Goal: Task Accomplishment & Management: Manage account settings

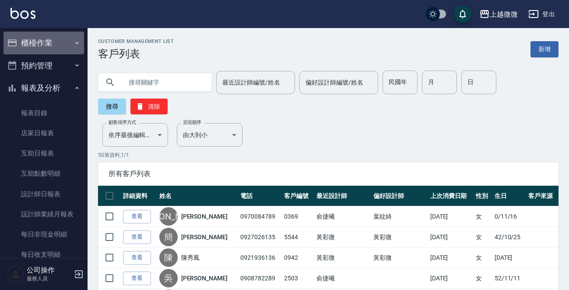
click at [59, 42] on button "櫃檯作業" at bounding box center [43, 42] width 80 height 23
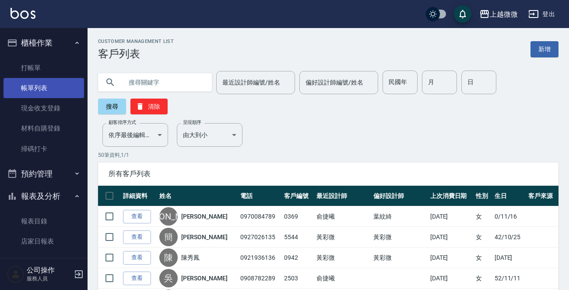
click at [47, 78] on link "帳單列表" at bounding box center [43, 88] width 80 height 20
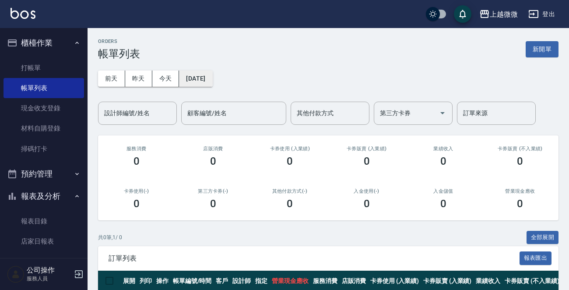
click at [212, 80] on button "[DATE]" at bounding box center [195, 78] width 33 height 16
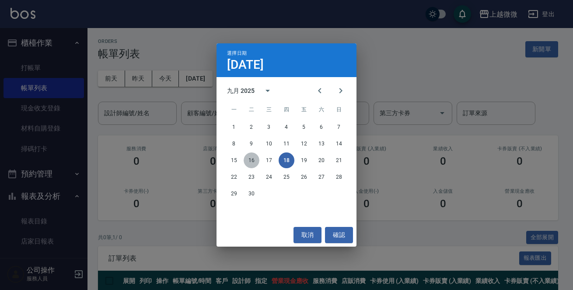
click at [250, 162] on button "16" at bounding box center [252, 160] width 16 height 16
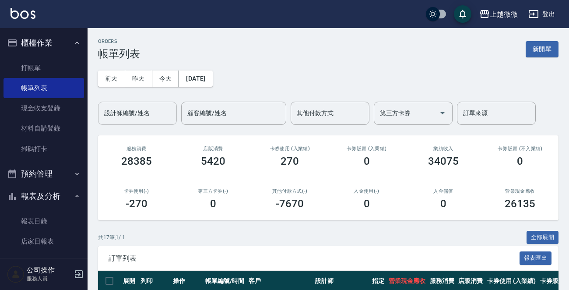
click at [135, 112] on div "設計師編號/姓名 設計師編號/姓名" at bounding box center [137, 112] width 79 height 23
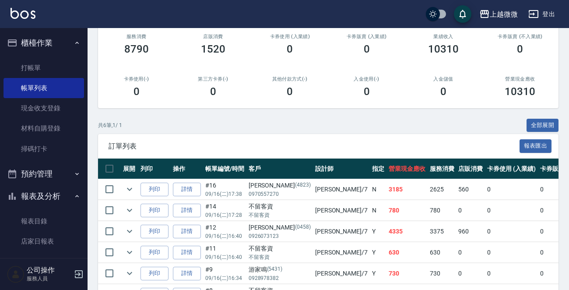
scroll to position [167, 0]
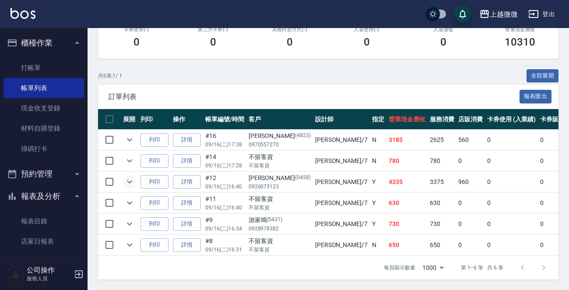
type input "[PERSON_NAME]-7"
click at [129, 176] on icon "expand row" at bounding box center [129, 181] width 10 height 10
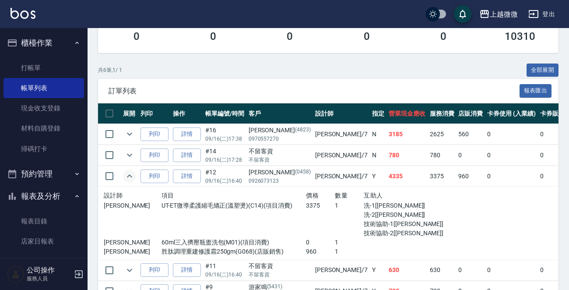
click at [129, 174] on icon "expand row" at bounding box center [129, 175] width 5 height 3
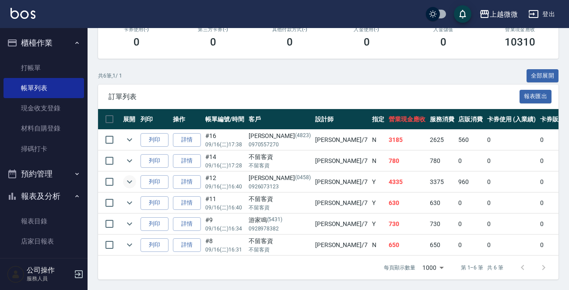
drag, startPoint x: 285, startPoint y: 56, endPoint x: 198, endPoint y: 96, distance: 95.5
click at [284, 57] on div "ORDERS 帳單列表 新開單 [DATE] [DATE] [DATE] [DATE] 設計師編號/姓名 [PERSON_NAME]-7 設計師編號/姓名 顧…" at bounding box center [327, 78] width 481 height 423
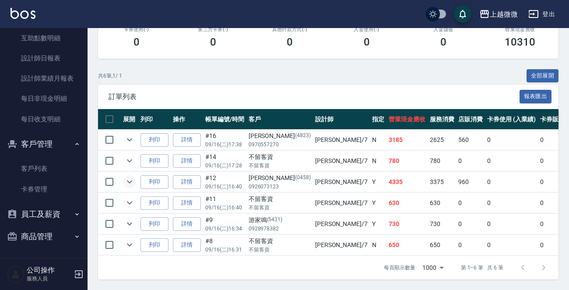
click at [49, 231] on button "商品管理" at bounding box center [43, 236] width 80 height 23
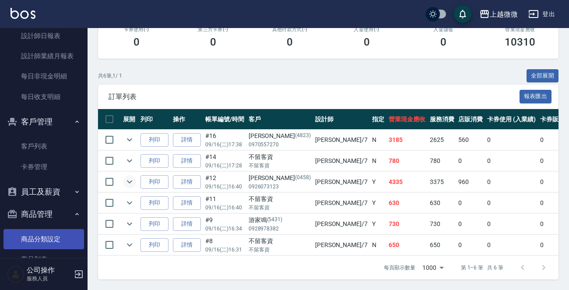
scroll to position [291, 0]
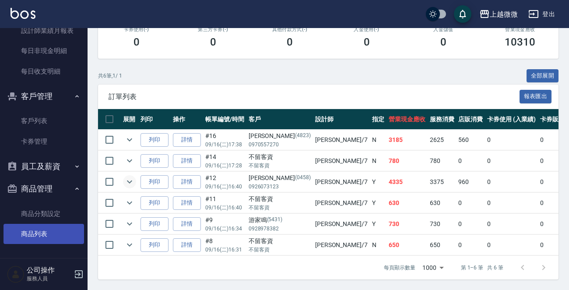
click at [45, 234] on link "商品列表" at bounding box center [43, 233] width 80 height 20
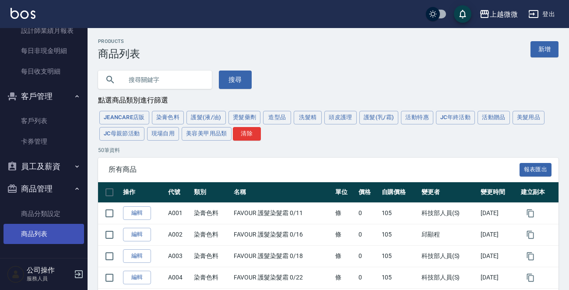
click at [38, 230] on link "商品列表" at bounding box center [43, 233] width 80 height 20
click at [172, 77] on input "text" at bounding box center [163, 80] width 82 height 24
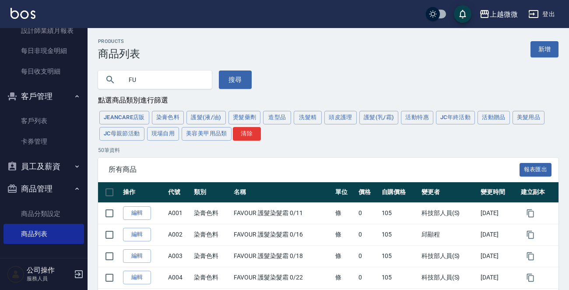
type input "F"
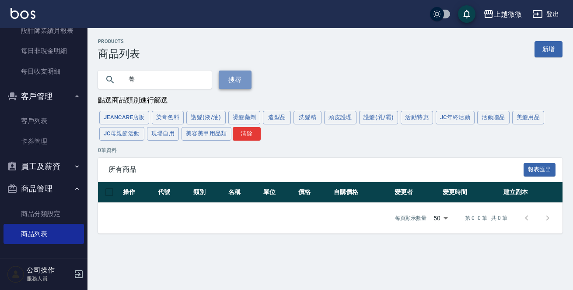
click at [228, 78] on button "搜尋" at bounding box center [235, 79] width 33 height 18
click at [130, 80] on input "菁" at bounding box center [163, 80] width 82 height 24
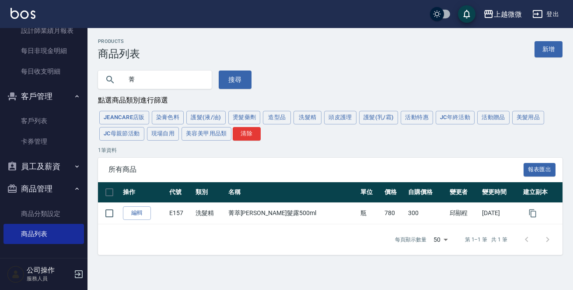
click at [161, 83] on input "菁" at bounding box center [163, 80] width 82 height 24
type input "菁"
type input "胜肽"
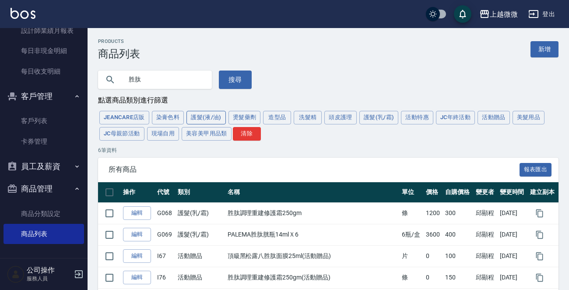
click at [209, 120] on button "護髮(液/油)" at bounding box center [205, 118] width 39 height 14
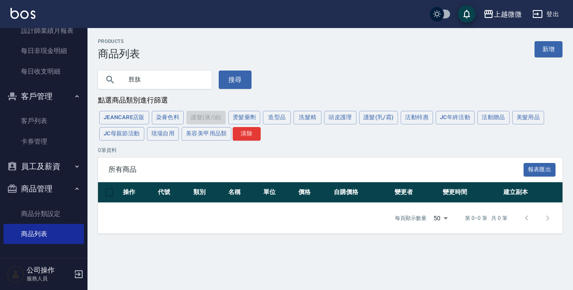
drag, startPoint x: 167, startPoint y: 77, endPoint x: 27, endPoint y: 84, distance: 140.1
click at [14, 84] on div "上越微微 登出 櫃檯作業 打帳單 帳單列表 現金收支登錄 材料自購登錄 掃碼打卡 預約管理 預約管理 單日預約紀錄 單週預約紀錄 報表及分析 報表目錄 店家日…" at bounding box center [286, 145] width 573 height 290
click at [225, 80] on button "搜尋" at bounding box center [235, 79] width 33 height 18
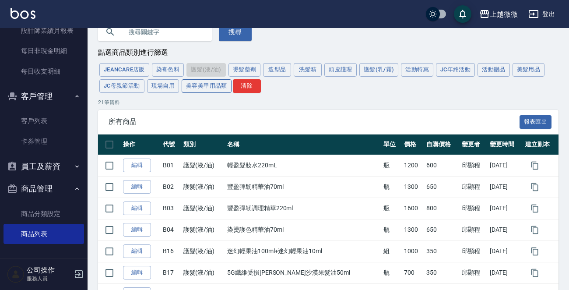
scroll to position [87, 0]
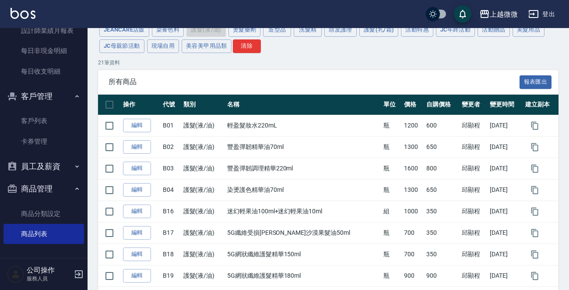
click at [269, 71] on div "所有商品 報表匯出" at bounding box center [328, 82] width 460 height 24
click at [26, 6] on div "上越微微 登出" at bounding box center [284, 14] width 569 height 28
click at [24, 15] on img at bounding box center [22, 13] width 25 height 11
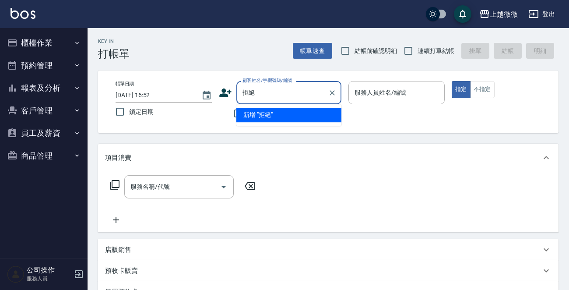
type input "具"
type input "訓練"
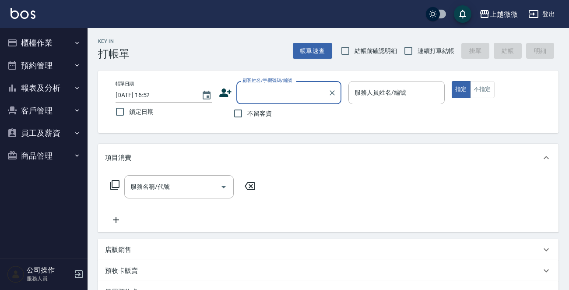
click at [275, 94] on input "顧客姓名/手機號碼/編號" at bounding box center [282, 92] width 84 height 15
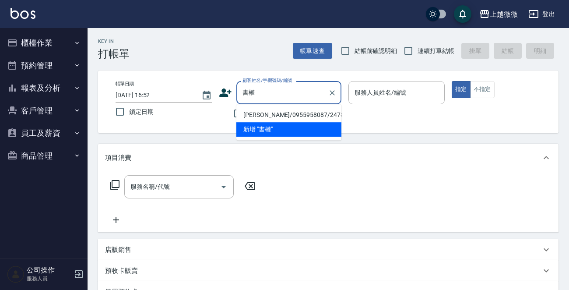
click at [297, 110] on li "[PERSON_NAME]/0955958087/2478" at bounding box center [288, 115] width 105 height 14
type input "[PERSON_NAME]/0955958087/2478"
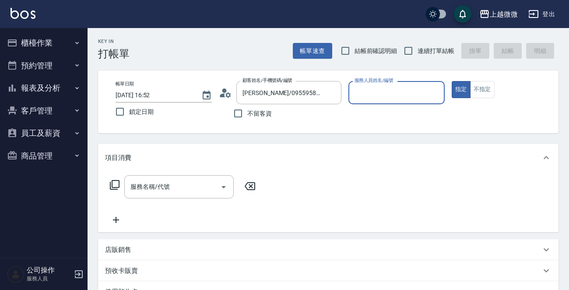
type input "Selin-5"
click at [162, 193] on input "服務名稱/代號" at bounding box center [172, 186] width 88 height 15
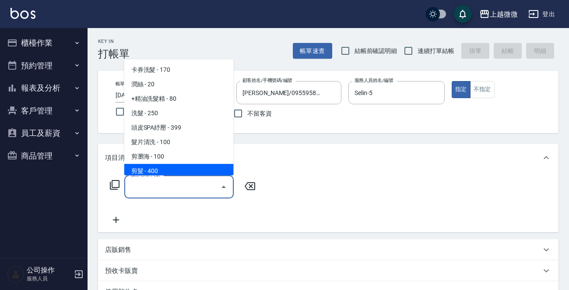
click at [183, 170] on span "剪髮 - 400" at bounding box center [178, 171] width 109 height 14
type input "剪髮(B02)"
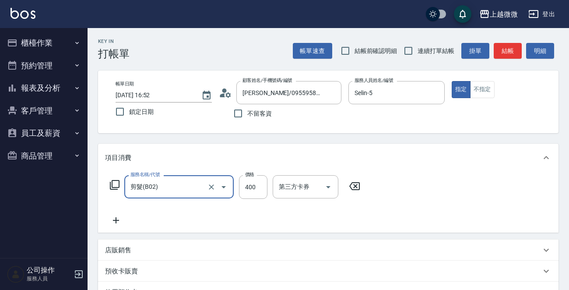
scroll to position [152, 0]
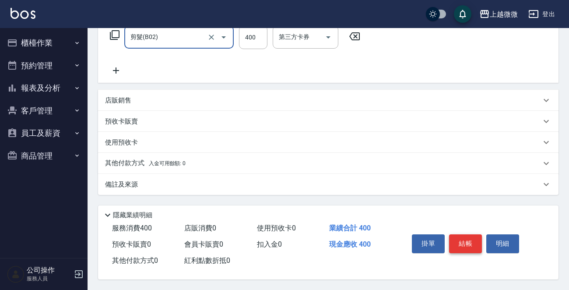
click at [465, 240] on button "結帳" at bounding box center [465, 243] width 33 height 18
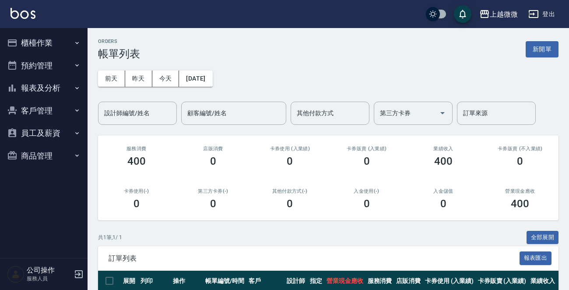
click at [53, 42] on button "櫃檯作業" at bounding box center [43, 42] width 80 height 23
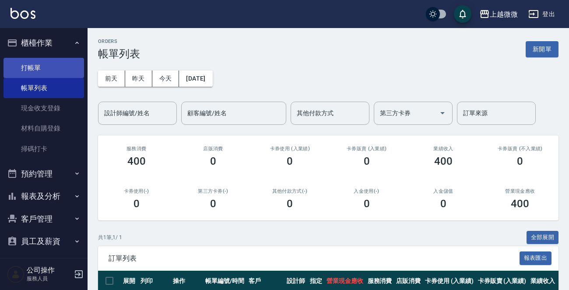
click at [38, 67] on link "打帳單" at bounding box center [43, 68] width 80 height 20
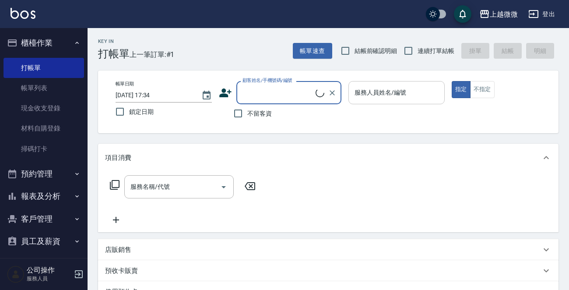
click at [413, 91] on input "服務人員姓名/編號" at bounding box center [396, 92] width 88 height 15
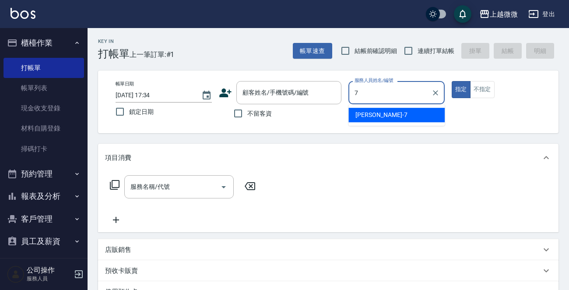
click at [406, 111] on div "[PERSON_NAME] -7" at bounding box center [396, 115] width 96 height 14
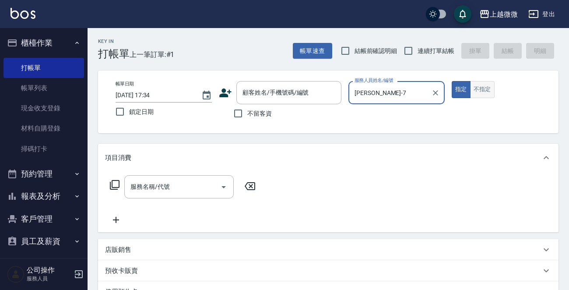
type input "[PERSON_NAME]-7"
click at [490, 85] on button "不指定" at bounding box center [482, 89] width 24 height 17
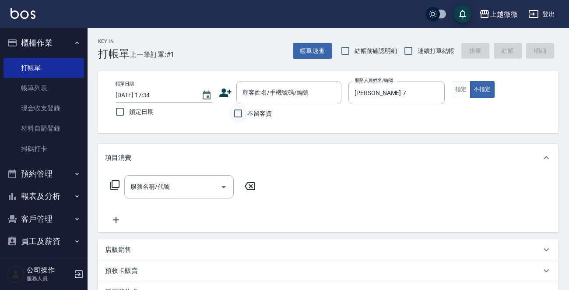
click at [244, 112] on input "不留客資" at bounding box center [238, 113] width 18 height 18
checkbox input "true"
click at [120, 112] on input "鎖定日期" at bounding box center [120, 111] width 18 height 18
checkbox input "true"
click at [407, 50] on input "連續打單結帳" at bounding box center [408, 51] width 18 height 18
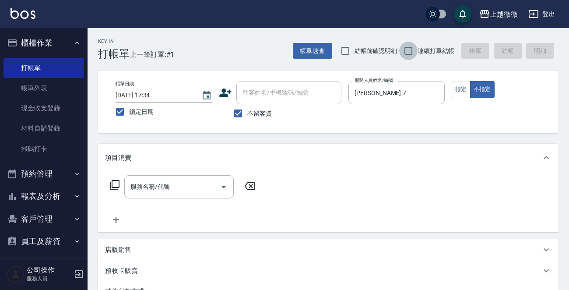
checkbox input "true"
click at [181, 187] on input "服務名稱/代號" at bounding box center [172, 186] width 88 height 15
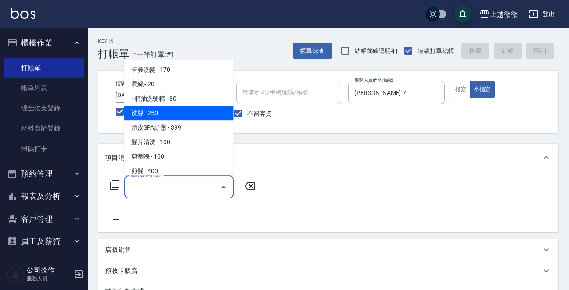
click at [178, 110] on span "洗髮 - 250" at bounding box center [178, 113] width 109 height 14
type input "洗髮(A03)"
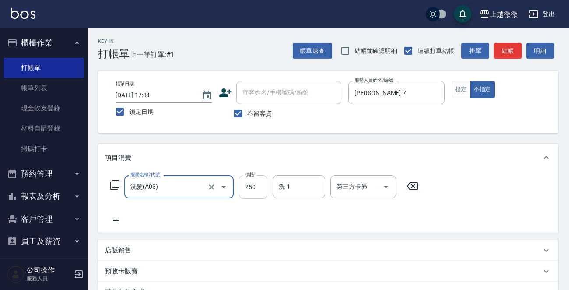
click at [258, 183] on input "250" at bounding box center [253, 187] width 28 height 24
type input "300"
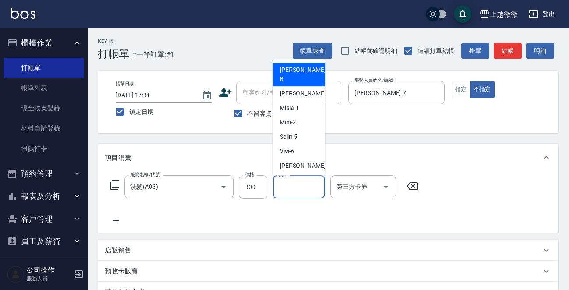
click at [293, 188] on input "洗-1" at bounding box center [298, 186] width 45 height 15
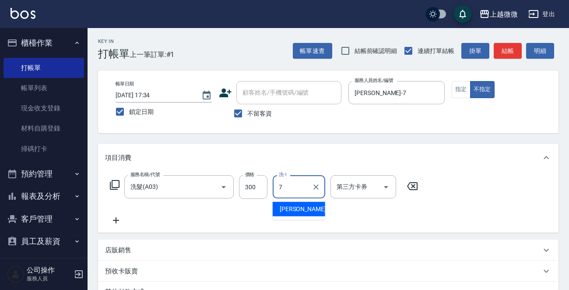
click at [286, 201] on ul "[PERSON_NAME] -7" at bounding box center [298, 208] width 52 height 21
click at [285, 205] on span "[PERSON_NAME] -7" at bounding box center [305, 208] width 52 height 9
type input "[PERSON_NAME]-7"
click at [116, 215] on icon at bounding box center [116, 220] width 22 height 10
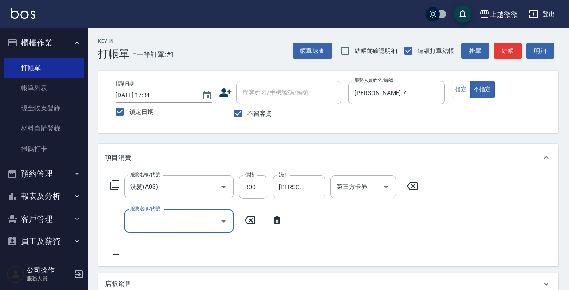
click at [152, 223] on input "服務名稱/代號" at bounding box center [172, 220] width 88 height 15
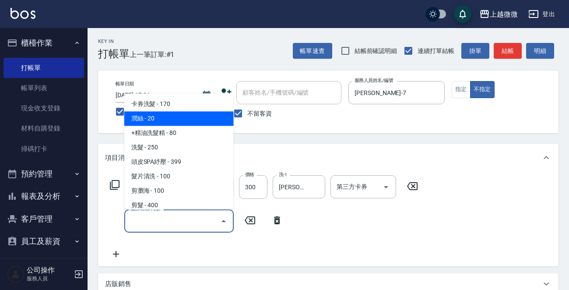
click at [176, 119] on span "潤絲 - 20" at bounding box center [178, 119] width 109 height 14
type input "潤絲(A01)"
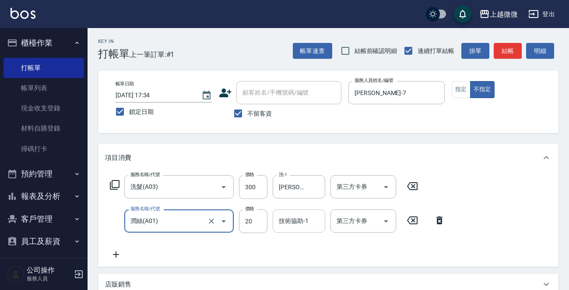
click at [292, 223] on div "技術協助-1 技術協助-1" at bounding box center [298, 220] width 52 height 23
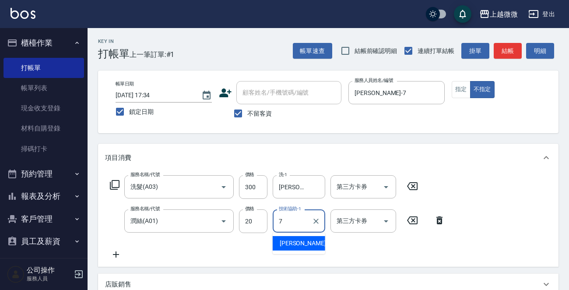
drag, startPoint x: 294, startPoint y: 244, endPoint x: 289, endPoint y: 235, distance: 10.1
click at [293, 244] on span "[PERSON_NAME] -7" at bounding box center [305, 242] width 52 height 9
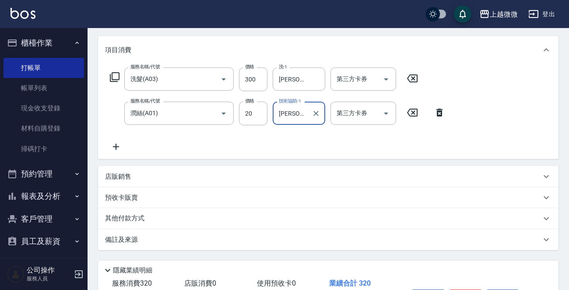
scroll to position [165, 0]
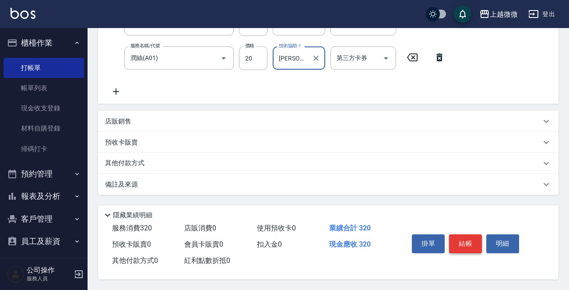
type input "[PERSON_NAME]-7"
click at [467, 244] on button "結帳" at bounding box center [465, 243] width 33 height 18
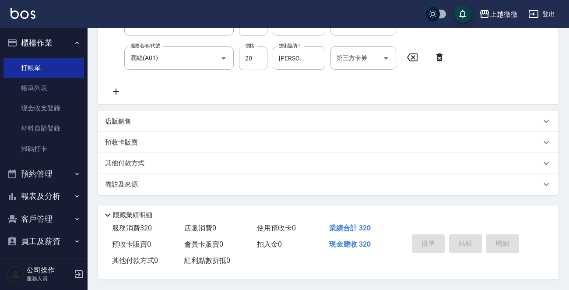
scroll to position [0, 0]
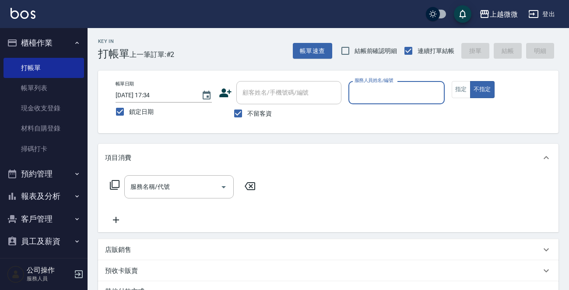
click at [391, 85] on input "服務人員姓名/編號" at bounding box center [396, 92] width 88 height 15
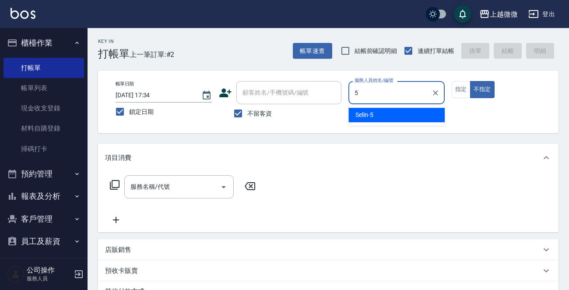
click at [394, 114] on div "Selin -5" at bounding box center [396, 115] width 96 height 14
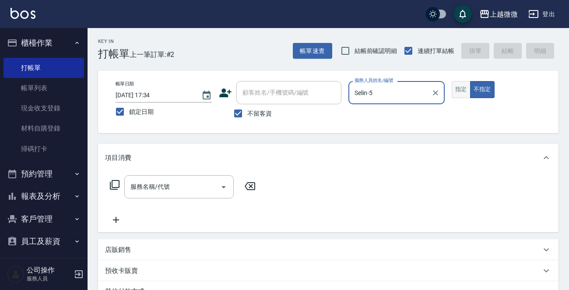
type input "Selin-5"
click at [462, 88] on button "指定" at bounding box center [460, 89] width 19 height 17
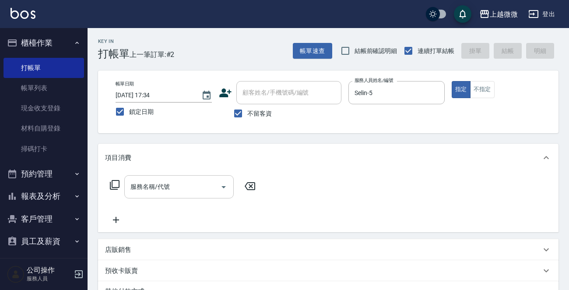
click at [187, 179] on input "服務名稱/代號" at bounding box center [172, 186] width 88 height 15
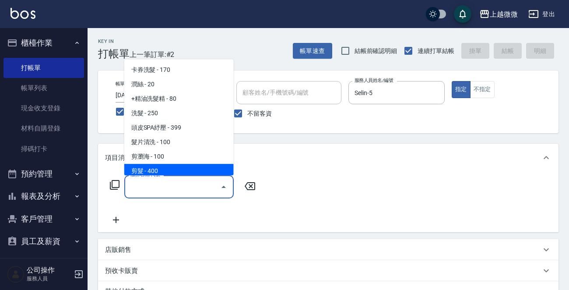
click at [175, 165] on span "剪髮 - 400" at bounding box center [178, 171] width 109 height 14
type input "剪髮(B02)"
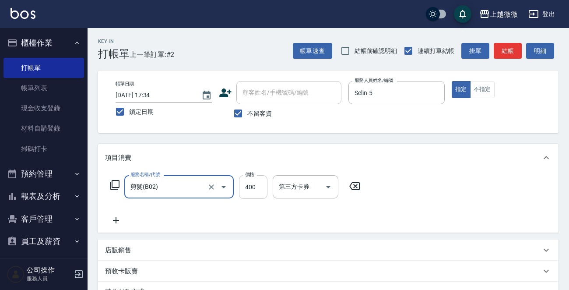
click at [252, 185] on input "400" at bounding box center [253, 187] width 28 height 24
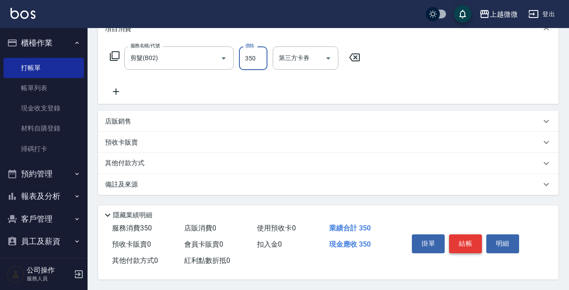
type input "350"
click at [464, 241] on button "結帳" at bounding box center [465, 243] width 33 height 18
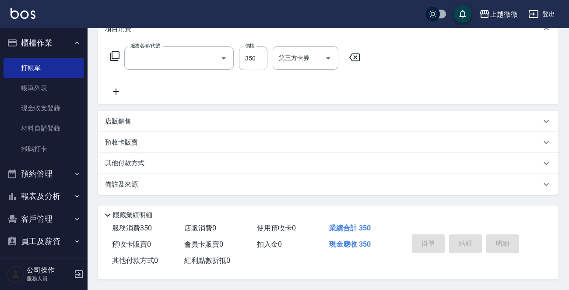
scroll to position [0, 0]
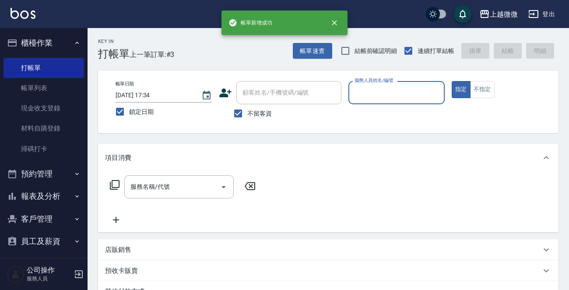
click at [241, 108] on input "不留客資" at bounding box center [238, 113] width 18 height 18
checkbox input "false"
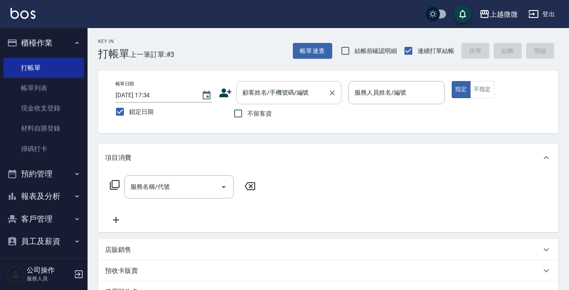
click at [296, 84] on div "顧客姓名/手機號碼/編號" at bounding box center [288, 92] width 105 height 23
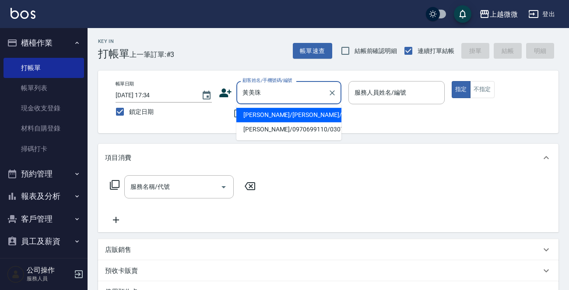
click at [307, 108] on li "[PERSON_NAME]/[PERSON_NAME]/1057" at bounding box center [288, 115] width 105 height 14
type input "[PERSON_NAME]/[PERSON_NAME]/1057"
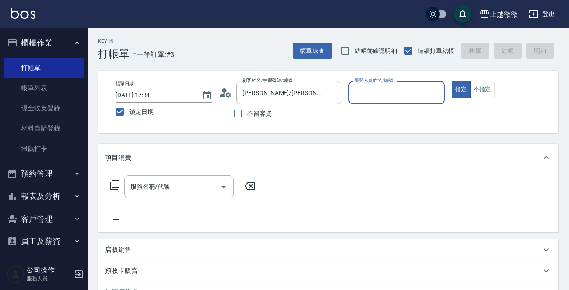
type input "Mini-2"
click at [158, 183] on div "服務名稱/代號 服務名稱/代號" at bounding box center [178, 186] width 109 height 23
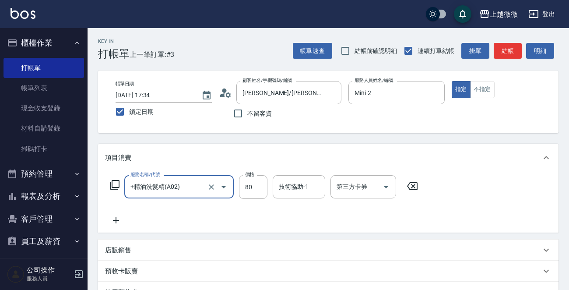
type input "+精油洗髮精(A02)"
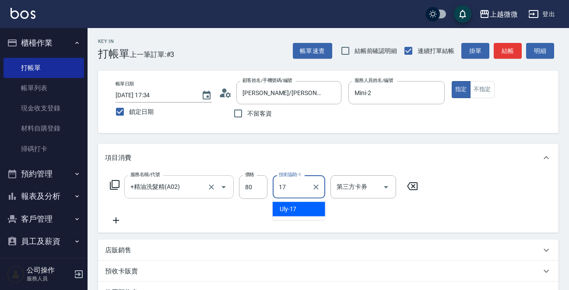
type input "Uly-17"
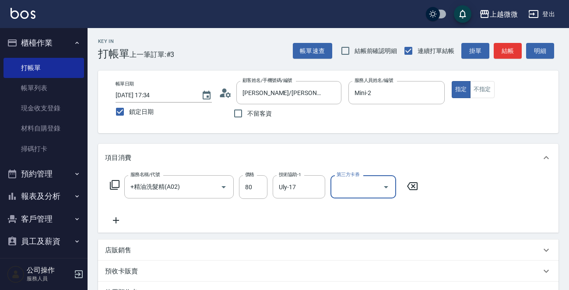
click at [113, 217] on icon at bounding box center [116, 220] width 22 height 10
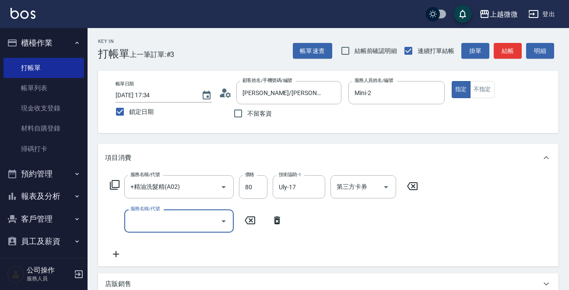
click at [140, 223] on input "服務名稱/代號" at bounding box center [172, 220] width 88 height 15
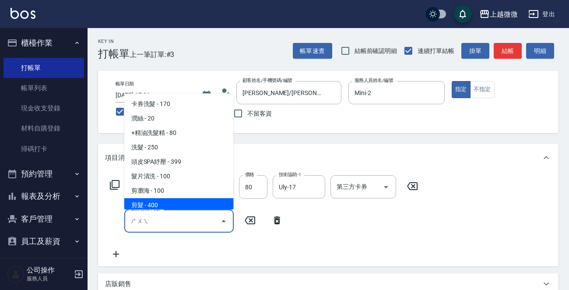
type input "水"
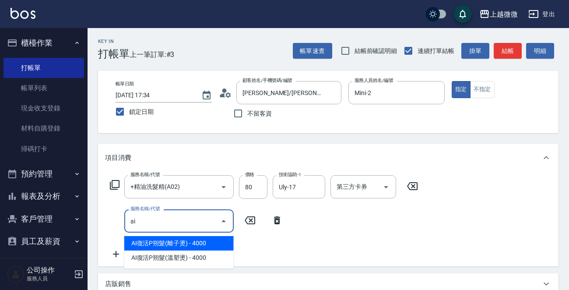
click at [200, 244] on span "AI復活P朔髮(離子燙) - 4000" at bounding box center [178, 243] width 109 height 14
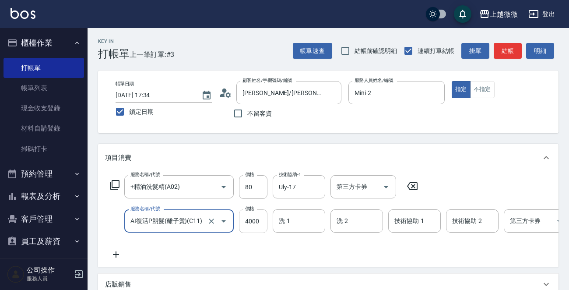
type input "AI復活P朔髮(離子燙)(C11)"
click at [256, 215] on input "4000" at bounding box center [253, 221] width 28 height 24
click at [306, 229] on div "洗-1" at bounding box center [298, 220] width 52 height 23
type input "3375"
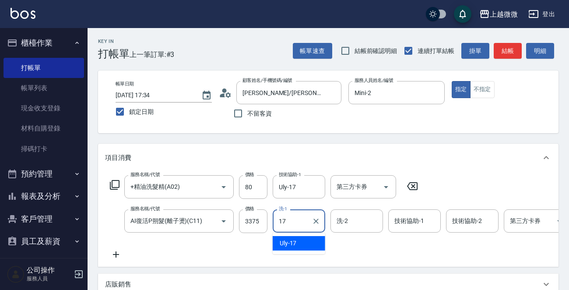
click at [298, 241] on div "Uly -17" at bounding box center [298, 243] width 52 height 14
type input "Uly-17"
click at [348, 216] on input "洗-2" at bounding box center [356, 220] width 45 height 15
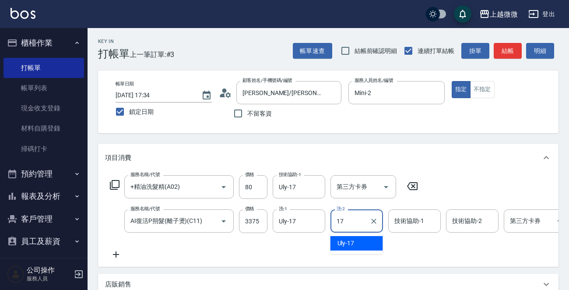
click at [349, 240] on span "Uly -17" at bounding box center [345, 242] width 17 height 9
type input "Uly-17"
click at [417, 221] on div "技術協助-1 技術協助-1" at bounding box center [414, 220] width 52 height 23
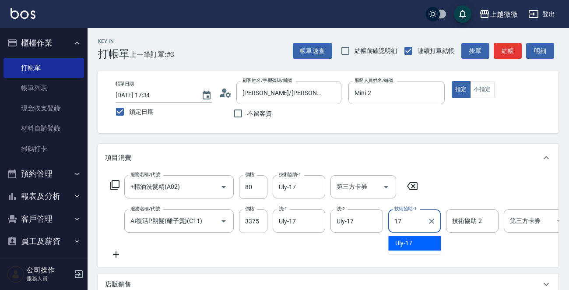
drag, startPoint x: 413, startPoint y: 247, endPoint x: 444, endPoint y: 227, distance: 37.4
click at [413, 247] on div "Uly -17" at bounding box center [414, 243] width 52 height 14
type input "Uly-17"
click at [478, 215] on input "技術協助-2" at bounding box center [472, 220] width 45 height 15
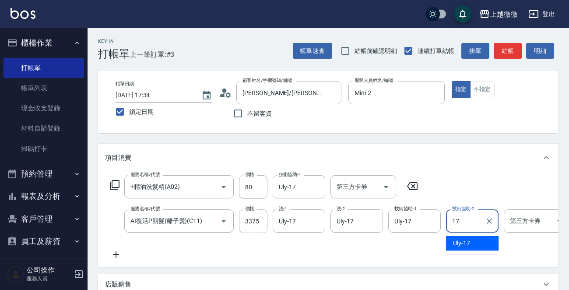
click at [461, 244] on span "Uly -17" at bounding box center [461, 242] width 17 height 9
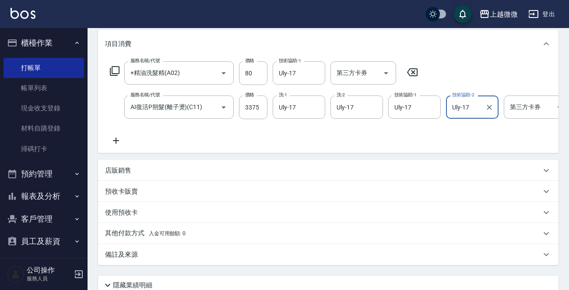
scroll to position [192, 0]
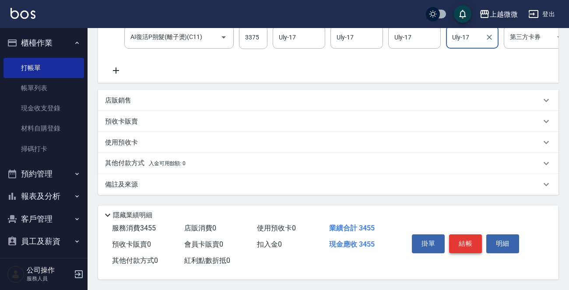
type input "Uly-17"
click at [468, 235] on button "結帳" at bounding box center [465, 243] width 33 height 18
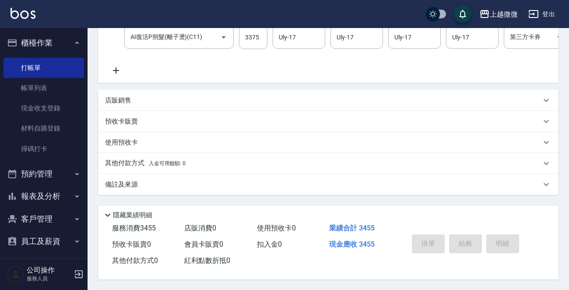
scroll to position [0, 0]
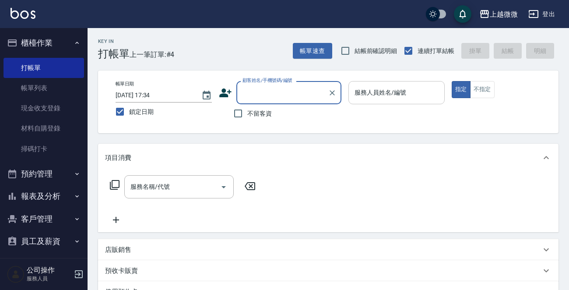
click at [394, 97] on input "服務人員姓名/編號" at bounding box center [396, 92] width 88 height 15
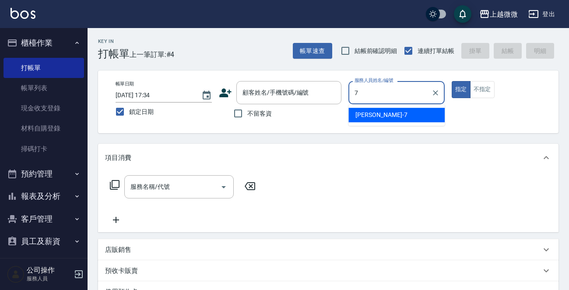
click at [377, 113] on div "[PERSON_NAME] -7" at bounding box center [396, 115] width 96 height 14
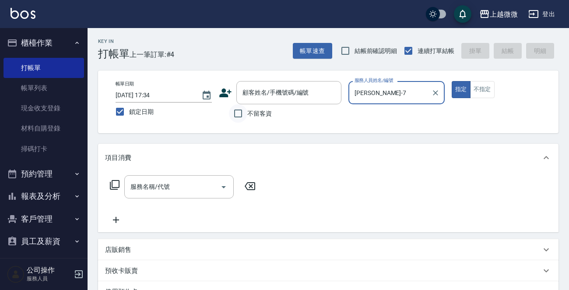
type input "[PERSON_NAME]-7"
click at [231, 115] on input "不留客資" at bounding box center [238, 113] width 18 height 18
checkbox input "true"
click at [178, 192] on input "服務名稱/代號" at bounding box center [172, 186] width 88 height 15
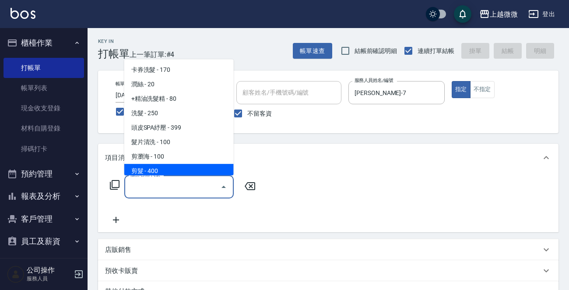
click at [171, 170] on span "剪髮 - 400" at bounding box center [178, 171] width 109 height 14
type input "剪髮(B02)"
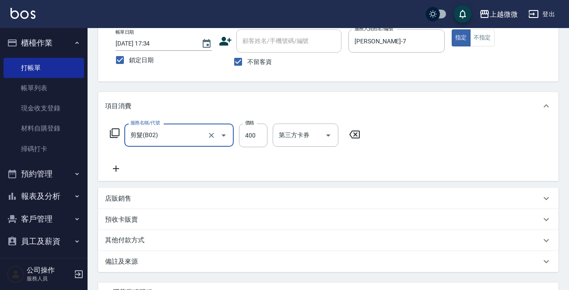
scroll to position [131, 0]
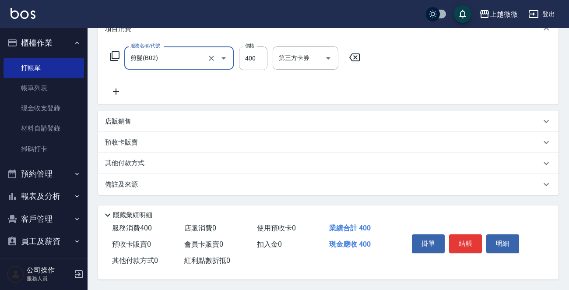
drag, startPoint x: 473, startPoint y: 242, endPoint x: 471, endPoint y: 237, distance: 4.9
click at [473, 240] on button "結帳" at bounding box center [465, 243] width 33 height 18
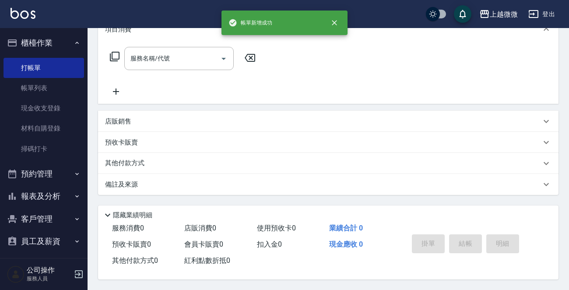
scroll to position [0, 0]
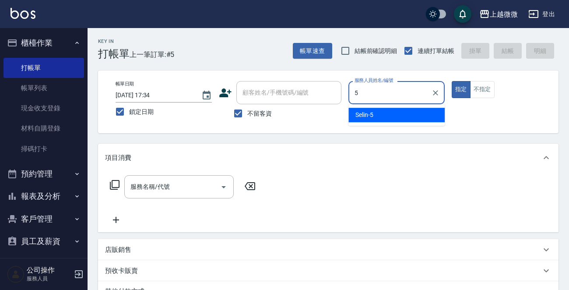
click at [399, 118] on div "Selin -5" at bounding box center [396, 115] width 96 height 14
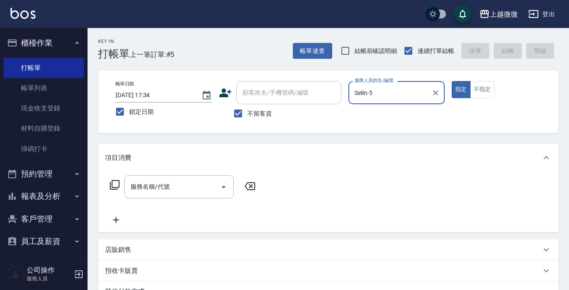
type input "Selin-5"
click at [233, 113] on input "不留客資" at bounding box center [238, 113] width 18 height 18
checkbox input "false"
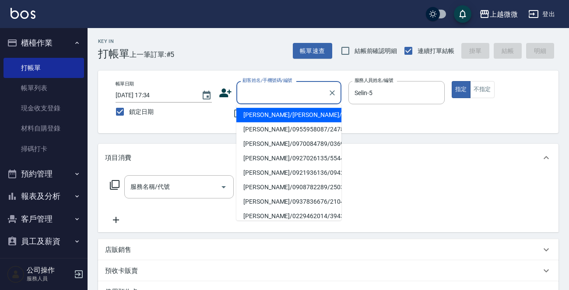
click at [278, 91] on div "顧客姓名/手機號碼/編號 顧客姓名/手機號碼/編號" at bounding box center [288, 92] width 105 height 23
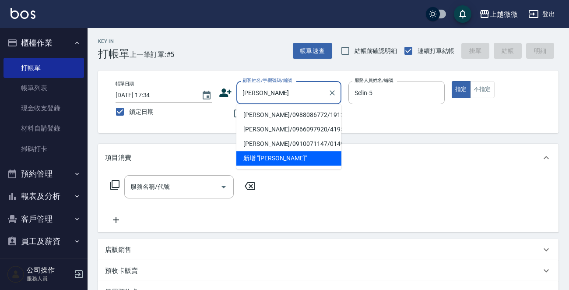
click at [259, 112] on li "[PERSON_NAME]/0988086772/1913" at bounding box center [288, 115] width 105 height 14
type input "[PERSON_NAME]/0988086772/1913"
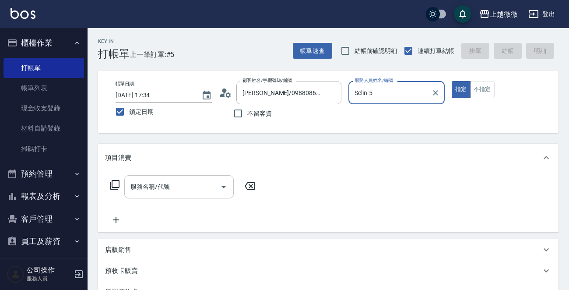
click at [172, 191] on input "服務名稱/代號" at bounding box center [172, 186] width 88 height 15
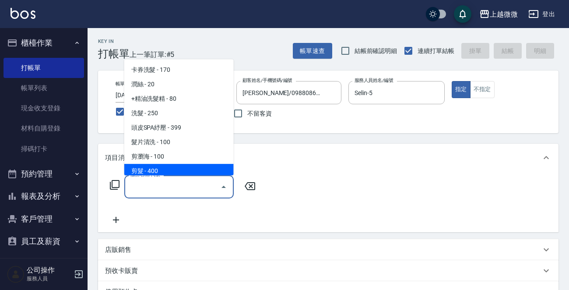
click at [169, 164] on span "剪髮 - 400" at bounding box center [178, 171] width 109 height 14
type input "剪髮(B02)"
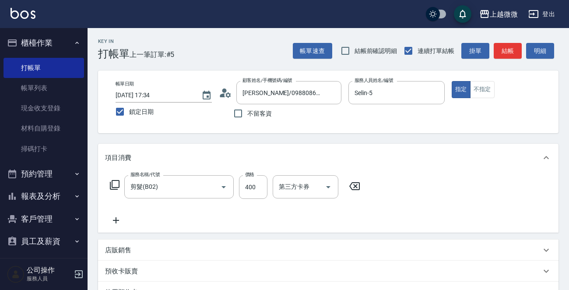
click at [115, 224] on icon at bounding box center [116, 220] width 22 height 10
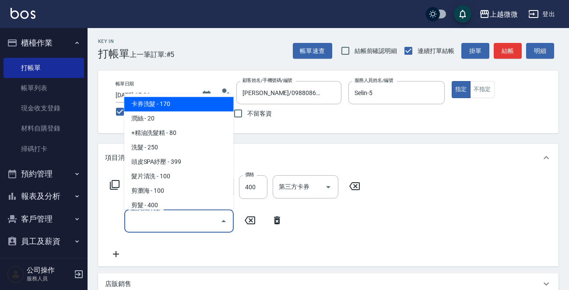
click at [151, 222] on input "服務名稱/代號" at bounding box center [172, 220] width 88 height 15
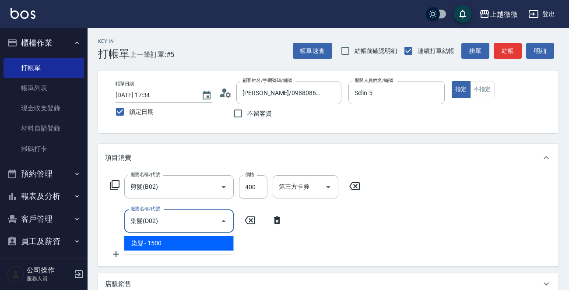
type input "染髮(D02)"
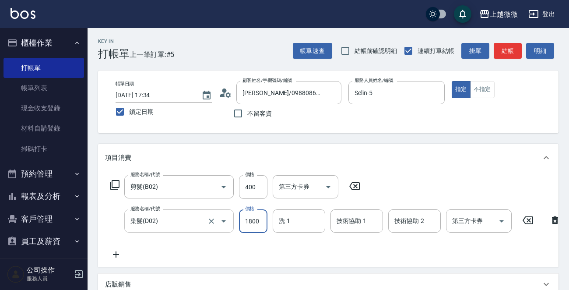
type input "1800"
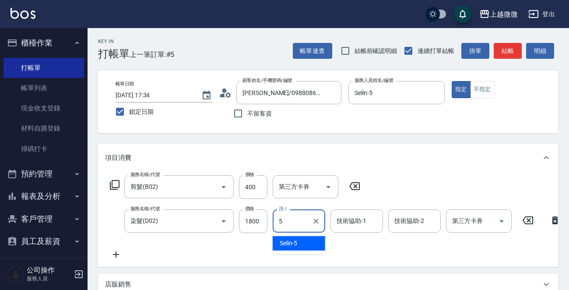
click at [297, 240] on span "Selin -5" at bounding box center [288, 242] width 18 height 9
type input "Selin-5"
click at [345, 214] on input "技術協助-1" at bounding box center [356, 220] width 45 height 15
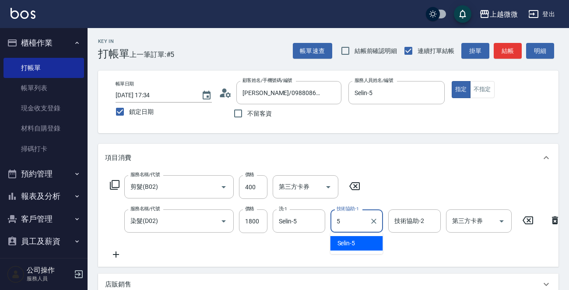
click at [350, 240] on span "Selin -5" at bounding box center [346, 242] width 18 height 9
type input "Selin-5"
click at [392, 220] on input "技術協助-2" at bounding box center [414, 220] width 45 height 15
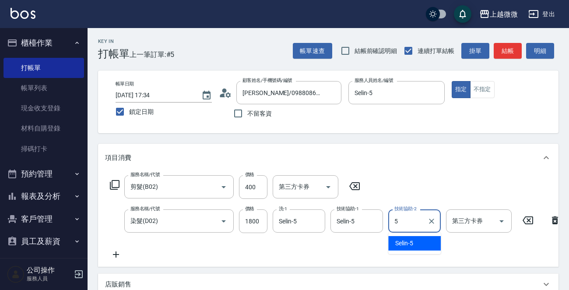
click at [402, 239] on span "Selin -5" at bounding box center [404, 242] width 18 height 9
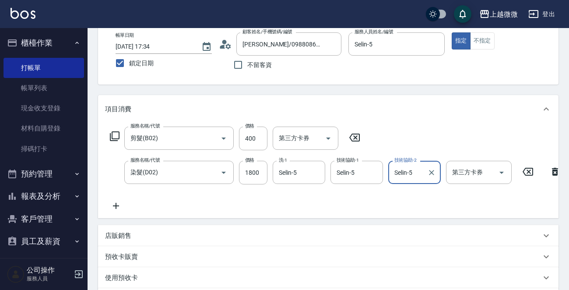
scroll to position [131, 0]
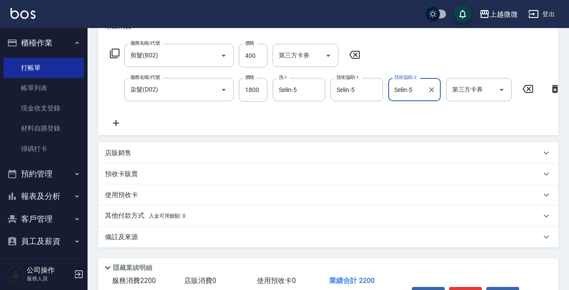
type input "Selin-5"
click at [115, 118] on icon at bounding box center [116, 123] width 22 height 10
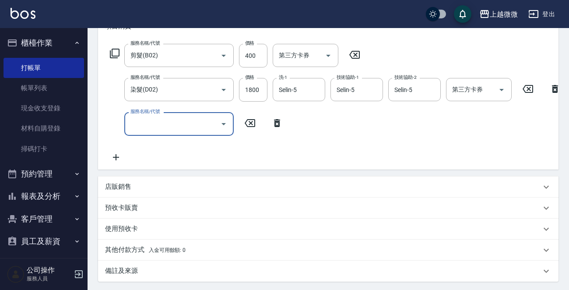
click at [149, 132] on div "服務名稱/代號" at bounding box center [178, 123] width 109 height 23
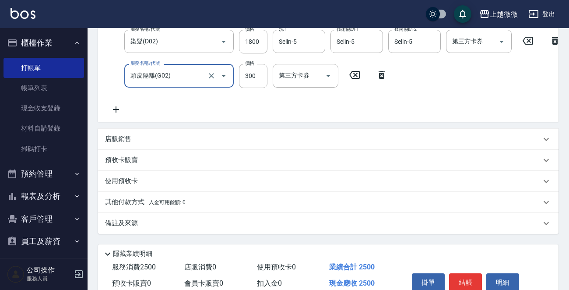
scroll to position [140, 0]
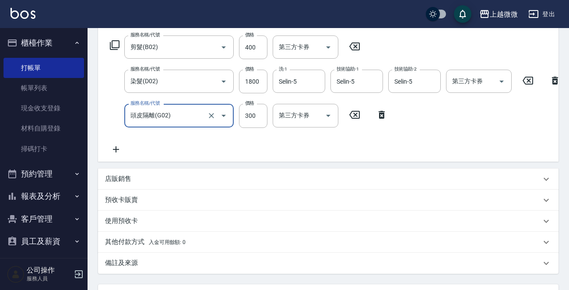
type input "頭皮隔離(G02)"
click at [120, 149] on icon at bounding box center [116, 149] width 22 height 10
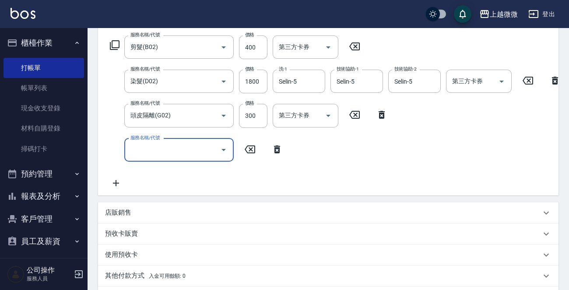
click at [160, 151] on input "服務名稱/代號" at bounding box center [172, 149] width 88 height 15
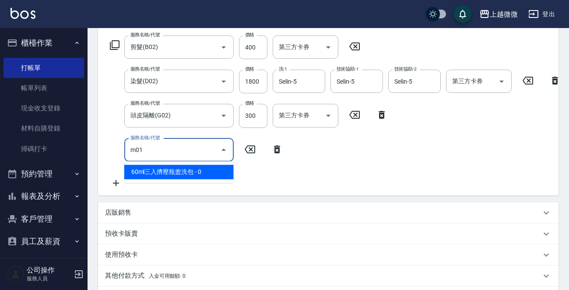
click at [164, 170] on span "60ml三入擠壓瓶盥洗包 - 0" at bounding box center [178, 171] width 109 height 14
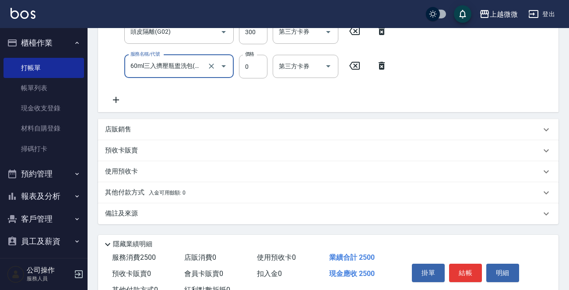
scroll to position [261, 0]
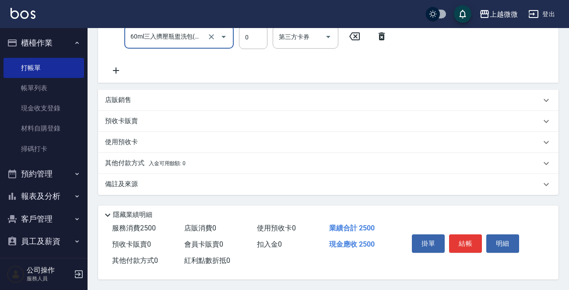
type input "60ml三入擠壓瓶盥洗包(M01)"
click at [461, 240] on button "結帳" at bounding box center [465, 243] width 33 height 18
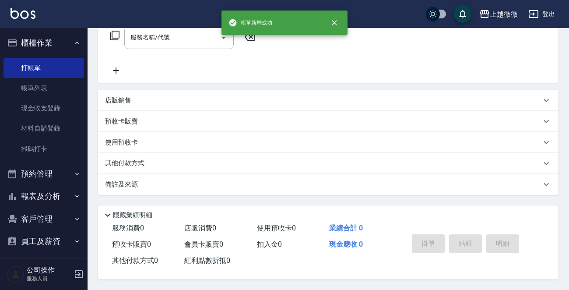
scroll to position [0, 0]
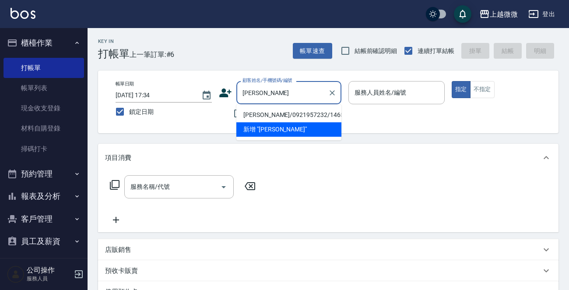
click at [304, 112] on li "[PERSON_NAME]/0921957232/1465" at bounding box center [288, 115] width 105 height 14
type input "[PERSON_NAME]/0921957232/1465"
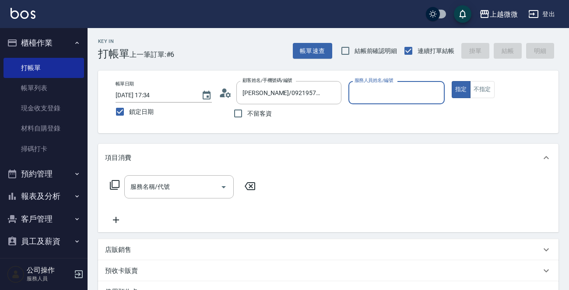
type input "Selin-5"
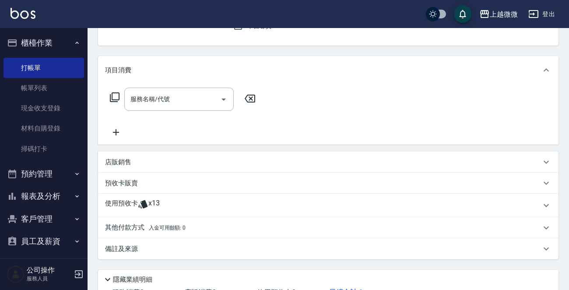
click at [130, 206] on p "使用預收卡" at bounding box center [121, 205] width 33 height 13
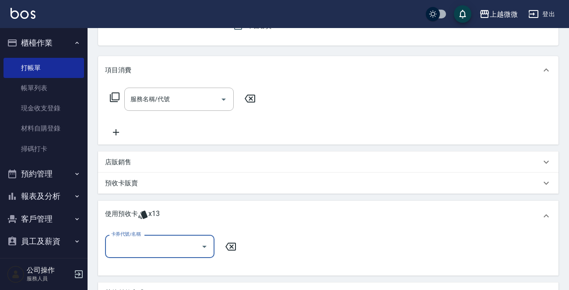
scroll to position [175, 0]
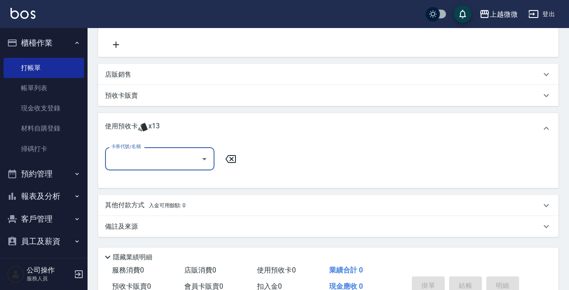
click at [146, 159] on input "卡券代號/名稱" at bounding box center [153, 158] width 88 height 15
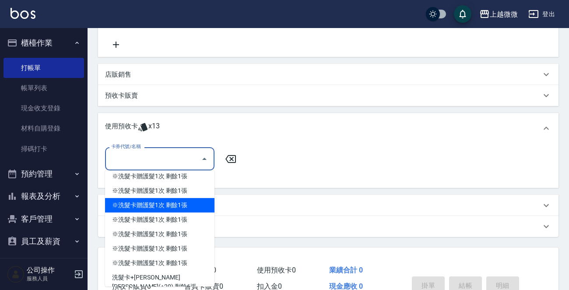
scroll to position [7, 0]
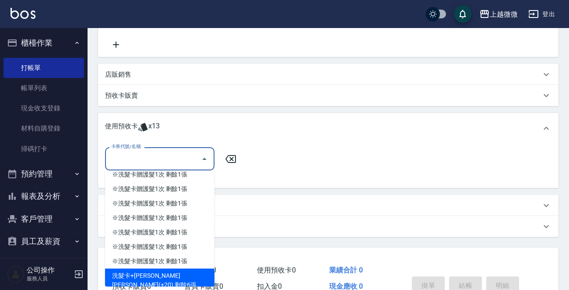
click at [177, 268] on div "洗髮卡+[PERSON_NAME][PERSON_NAME](+20) 剩餘6張" at bounding box center [159, 280] width 109 height 24
type input "洗髮卡+[PERSON_NAME]絲(+20)"
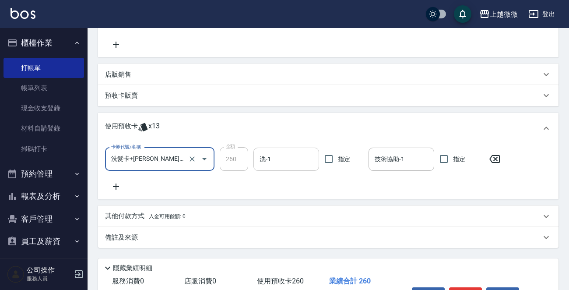
click at [289, 157] on input "洗-1" at bounding box center [286, 158] width 58 height 15
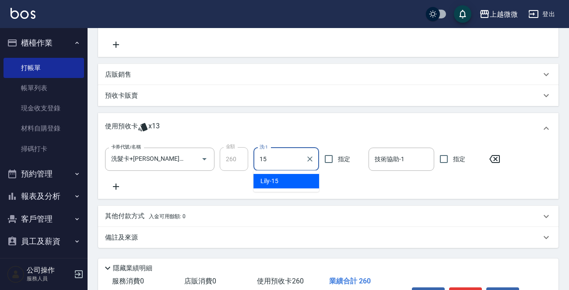
drag, startPoint x: 288, startPoint y: 179, endPoint x: 328, endPoint y: 168, distance: 40.8
click at [289, 178] on div "Lily -15" at bounding box center [286, 181] width 66 height 14
type input "Lily-15"
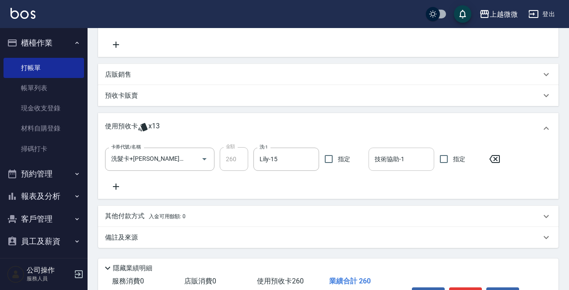
click at [394, 151] on div "技術協助-1 技術協助-1" at bounding box center [401, 158] width 66 height 23
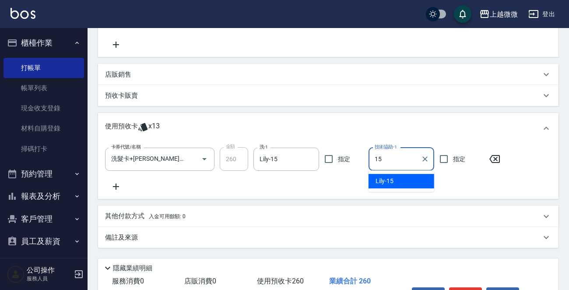
click at [396, 179] on div "Lily -15" at bounding box center [401, 181] width 66 height 14
type input "Lily-15"
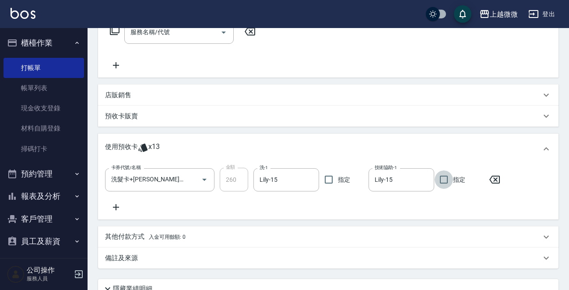
scroll to position [230, 0]
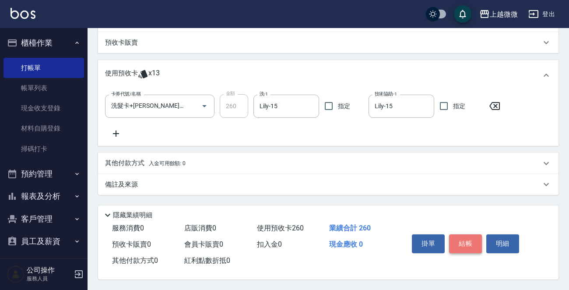
click at [471, 241] on button "結帳" at bounding box center [465, 243] width 33 height 18
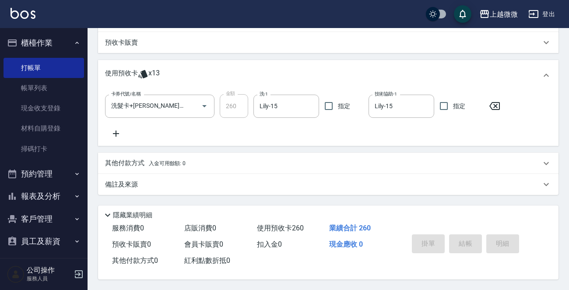
scroll to position [0, 0]
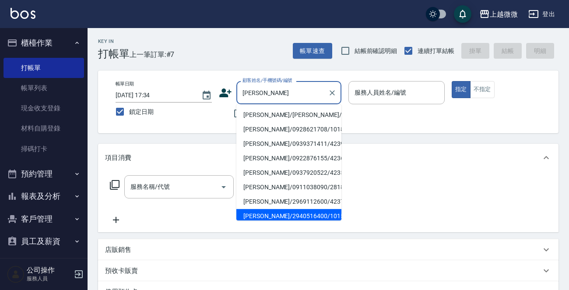
click at [308, 213] on li "[PERSON_NAME]/2940516400/1015" at bounding box center [288, 216] width 105 height 14
type input "[PERSON_NAME]/2940516400/1015"
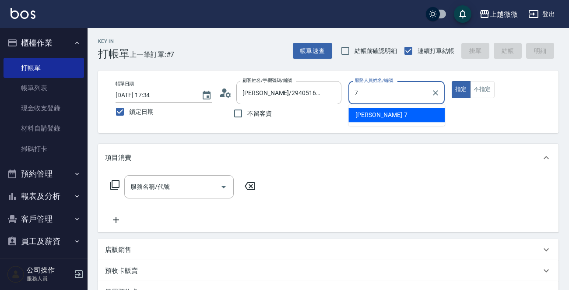
click at [357, 111] on span "[PERSON_NAME] -7" at bounding box center [381, 114] width 52 height 9
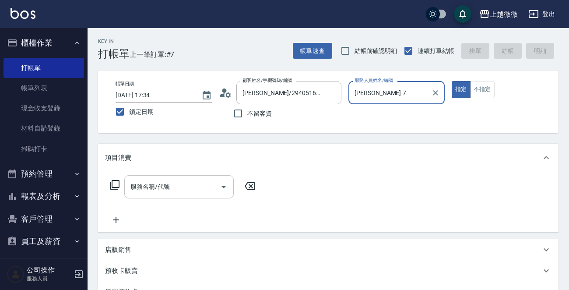
type input "[PERSON_NAME]-7"
click at [178, 187] on input "服務名稱/代號" at bounding box center [172, 186] width 88 height 15
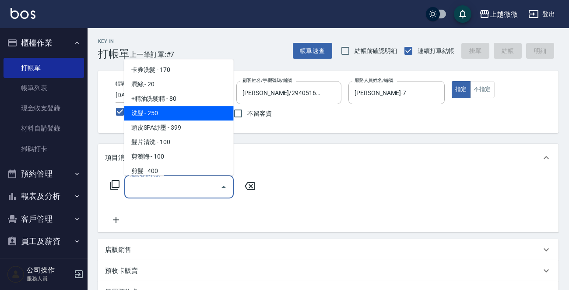
click at [177, 115] on span "洗髮 - 250" at bounding box center [178, 113] width 109 height 14
type input "洗髮(A03)"
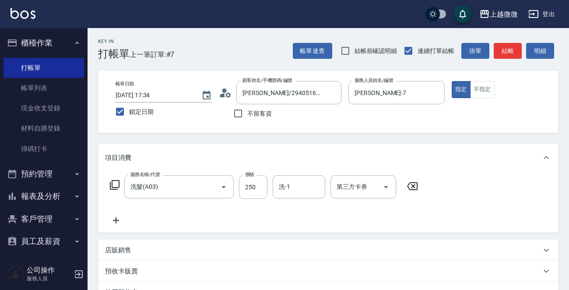
click at [119, 218] on icon at bounding box center [116, 220] width 22 height 10
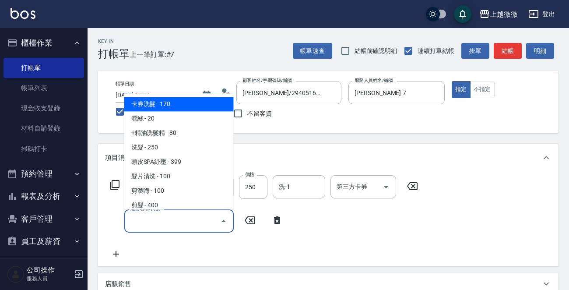
click at [153, 221] on input "服務名稱/代號" at bounding box center [172, 220] width 88 height 15
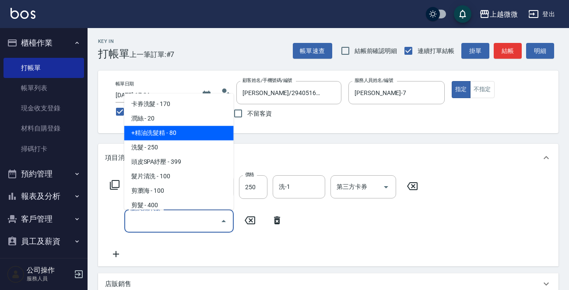
click at [174, 135] on span "+精油洗髮精 - 80" at bounding box center [178, 133] width 109 height 14
type input "+精油洗髮精(A02)"
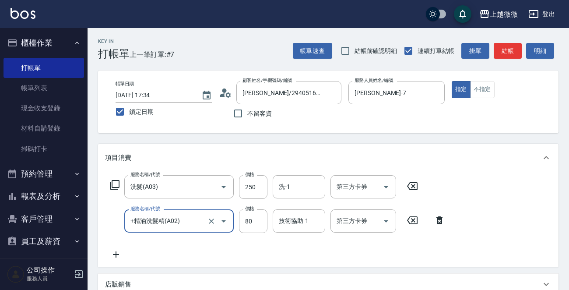
click at [118, 253] on icon at bounding box center [116, 254] width 22 height 10
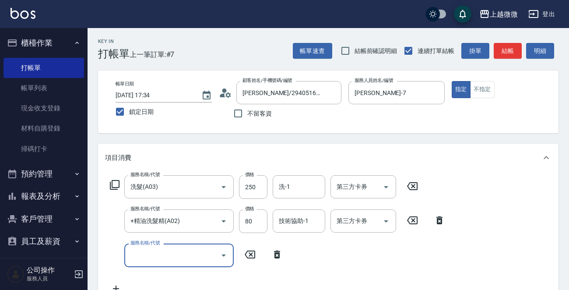
click at [158, 257] on input "服務名稱/代號" at bounding box center [172, 254] width 88 height 15
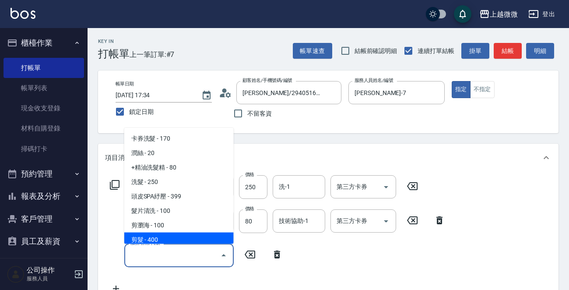
click at [162, 235] on span "剪髮 - 400" at bounding box center [178, 239] width 109 height 14
type input "剪髮(B02)"
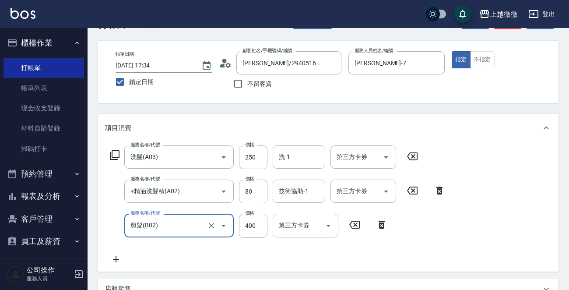
scroll to position [44, 0]
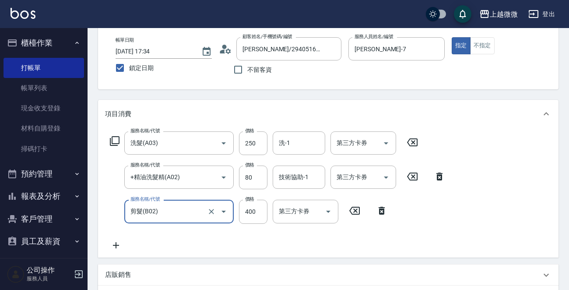
click at [122, 241] on icon at bounding box center [116, 245] width 22 height 10
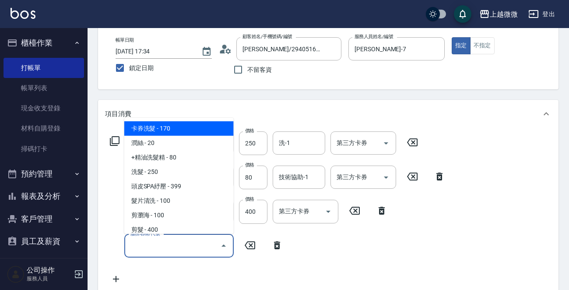
click at [159, 244] on input "服務名稱/代號" at bounding box center [172, 245] width 88 height 15
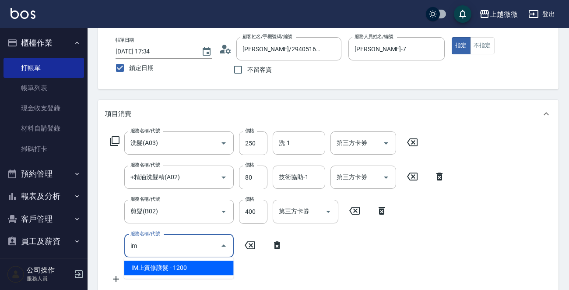
click at [184, 266] on span "IM上質修護髮 - 1200" at bounding box center [178, 267] width 109 height 14
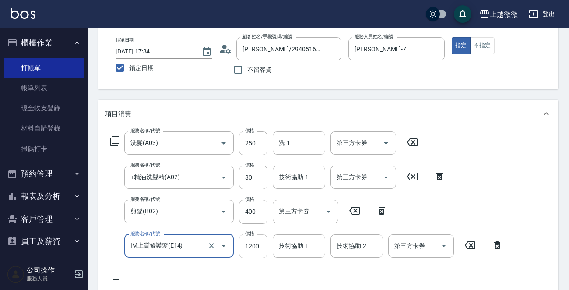
type input "IM上質修護髮(E14)"
click at [254, 247] on input "1200" at bounding box center [253, 246] width 28 height 24
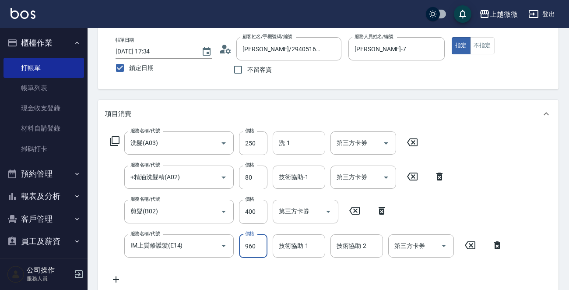
type input "960"
click at [300, 143] on input "洗-1" at bounding box center [298, 142] width 45 height 15
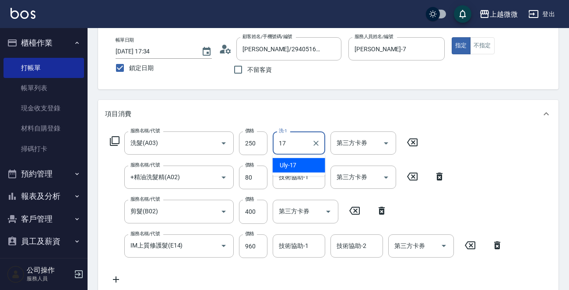
click at [295, 161] on span "Uly -17" at bounding box center [287, 164] width 17 height 9
type input "Uly-17"
click at [303, 178] on div "技術協助-1 技術協助-1" at bounding box center [298, 176] width 52 height 23
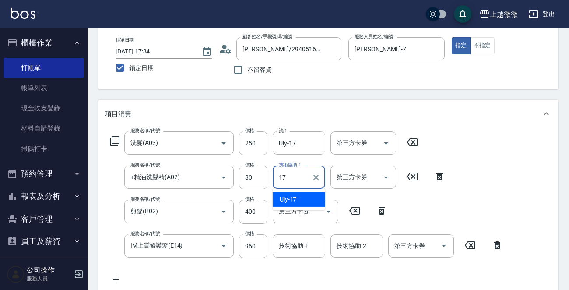
click at [299, 195] on div "Uly -17" at bounding box center [298, 199] width 52 height 14
type input "Uly-17"
click at [298, 244] on div "技術協助-1 技術協助-1" at bounding box center [298, 245] width 52 height 23
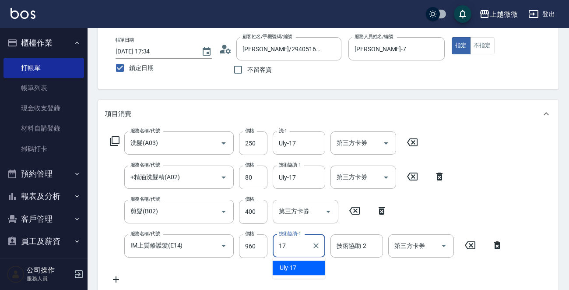
click at [301, 260] on div "Uly -17" at bounding box center [298, 267] width 52 height 14
type input "Uly-17"
click at [362, 249] on div "技術協助-2 技術協助-2" at bounding box center [356, 245] width 52 height 23
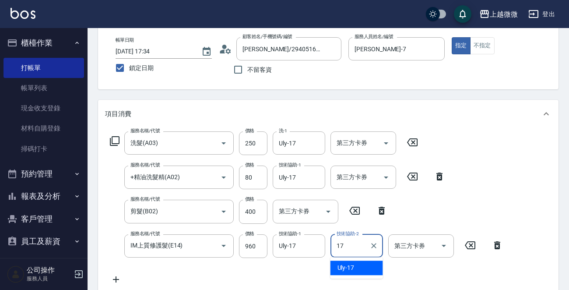
click at [359, 262] on div "Uly -17" at bounding box center [356, 267] width 52 height 14
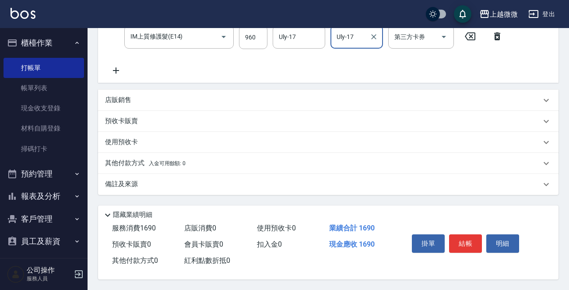
scroll to position [123, 0]
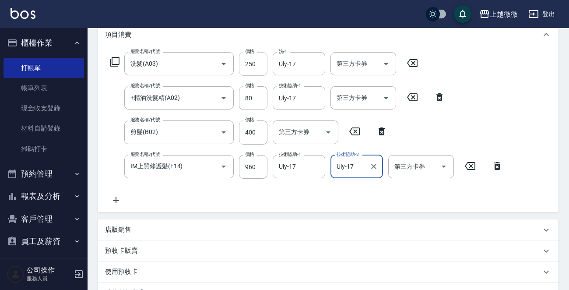
type input "Uly-17"
click at [249, 59] on input "250" at bounding box center [253, 64] width 28 height 24
click at [252, 61] on input "250" at bounding box center [253, 64] width 28 height 24
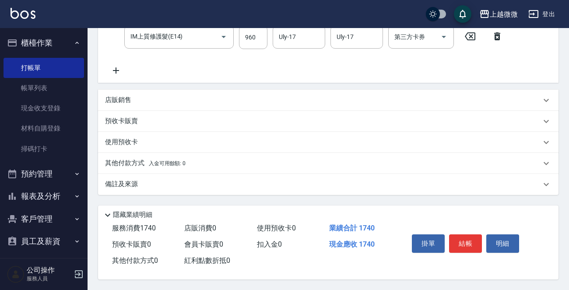
type input "300"
click at [467, 241] on button "結帳" at bounding box center [465, 243] width 33 height 18
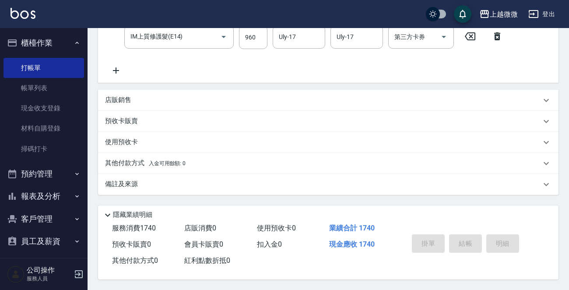
scroll to position [0, 0]
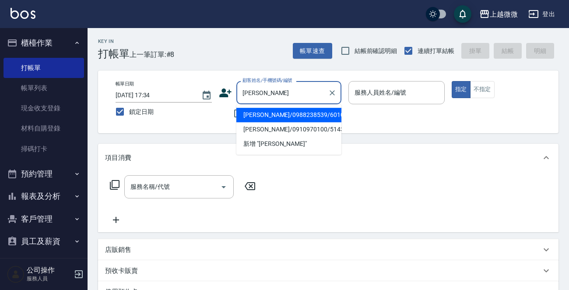
drag, startPoint x: 262, startPoint y: 113, endPoint x: 279, endPoint y: 114, distance: 17.5
click at [262, 113] on li "[PERSON_NAME]/0988238539/6010" at bounding box center [288, 115] width 105 height 14
type input "[PERSON_NAME]/0988238539/6010"
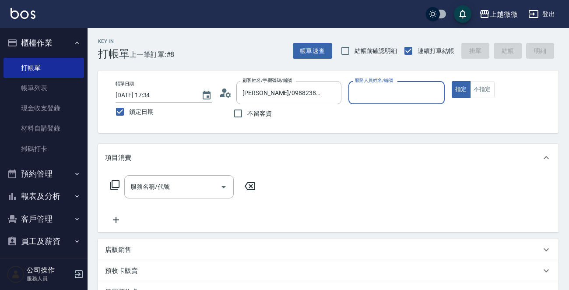
type input "[PERSON_NAME]-7"
click at [157, 187] on div "服務名稱/代號 服務名稱/代號" at bounding box center [178, 186] width 109 height 23
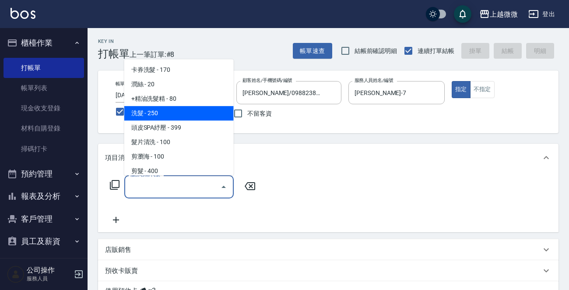
click at [173, 111] on span "洗髮 - 250" at bounding box center [178, 113] width 109 height 14
type input "洗髮(A03)"
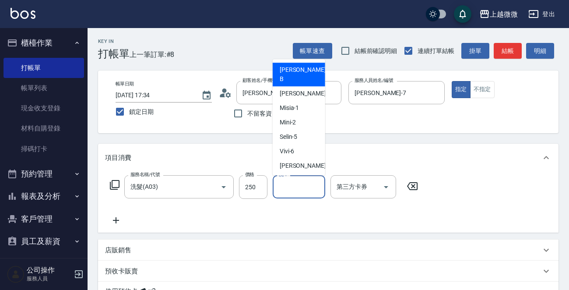
click at [302, 180] on input "洗-1" at bounding box center [298, 186] width 45 height 15
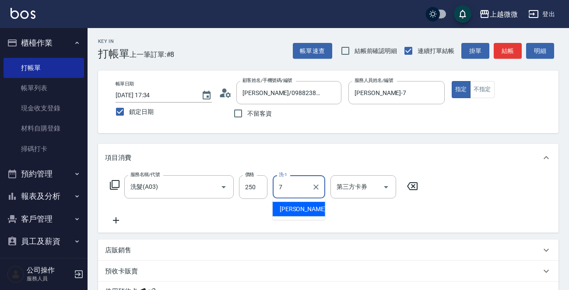
click at [299, 206] on span "[PERSON_NAME] -7" at bounding box center [305, 208] width 52 height 9
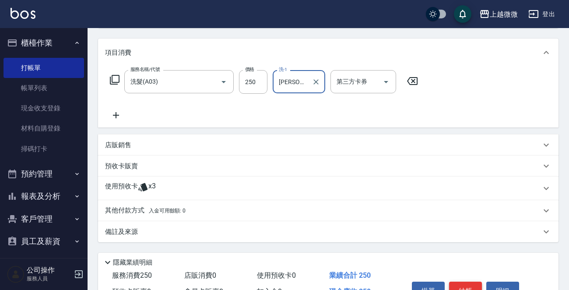
scroll to position [154, 0]
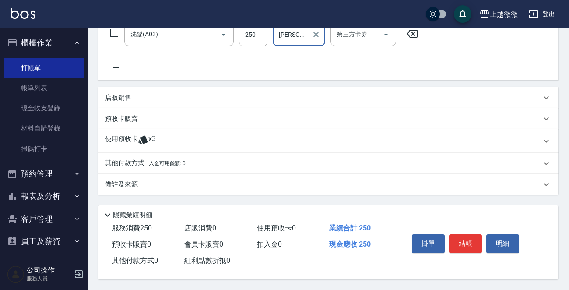
type input "[PERSON_NAME]-7"
click at [464, 246] on button "結帳" at bounding box center [465, 243] width 33 height 18
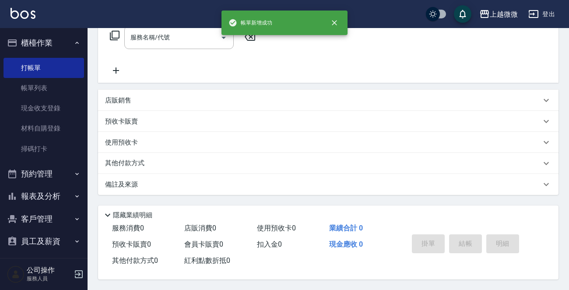
scroll to position [0, 0]
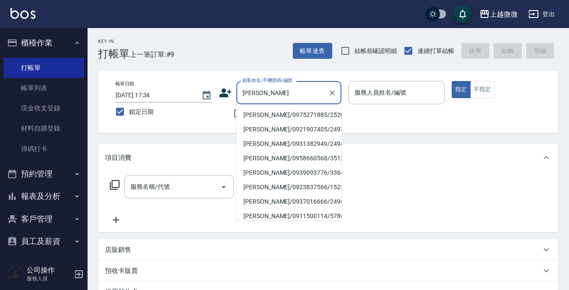
click at [288, 114] on li "[PERSON_NAME]/0975271885/2520" at bounding box center [288, 115] width 105 height 14
type input "[PERSON_NAME]/0975271885/2520"
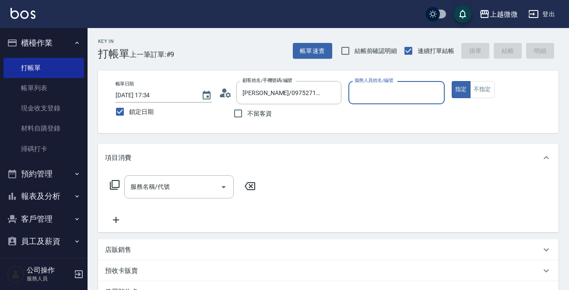
click at [396, 91] on input "服務人員姓名/編號" at bounding box center [396, 92] width 88 height 15
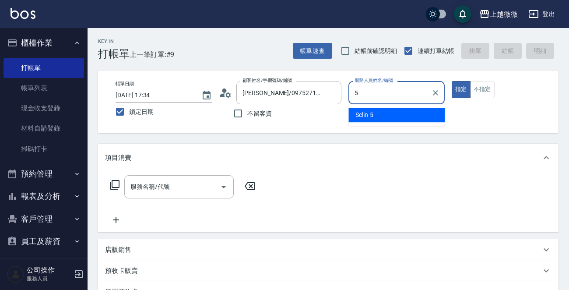
click at [393, 119] on div "Selin -5" at bounding box center [396, 115] width 96 height 14
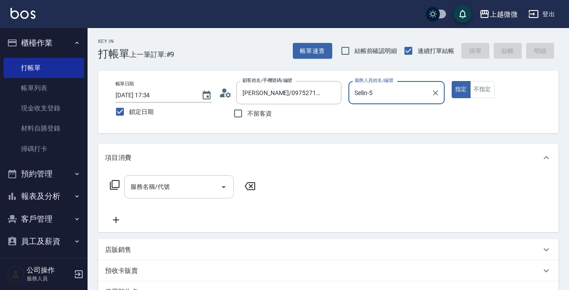
type input "Selin-5"
click at [185, 185] on input "服務名稱/代號" at bounding box center [172, 186] width 88 height 15
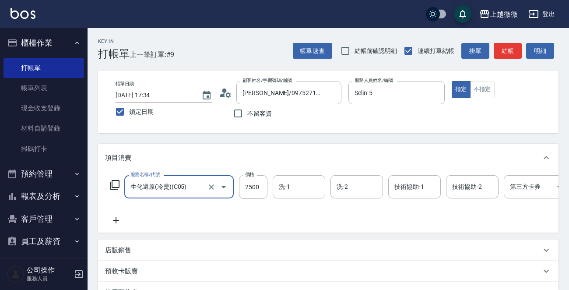
type input "生化還原(冷燙)(C05)"
type input "2100"
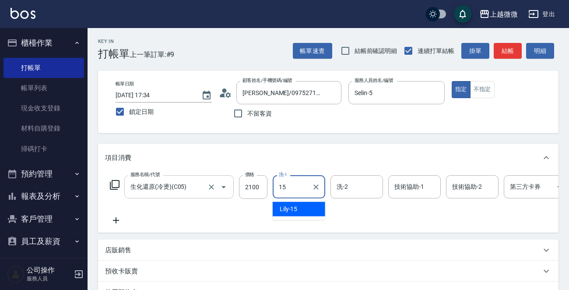
type input "Lily-15"
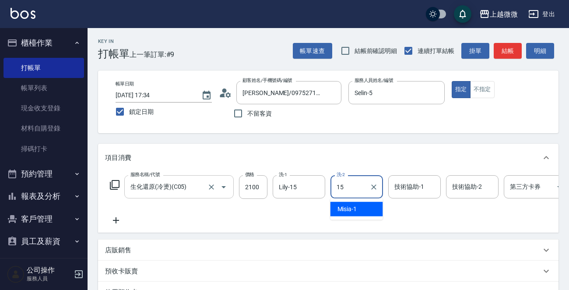
type input "Lily-15"
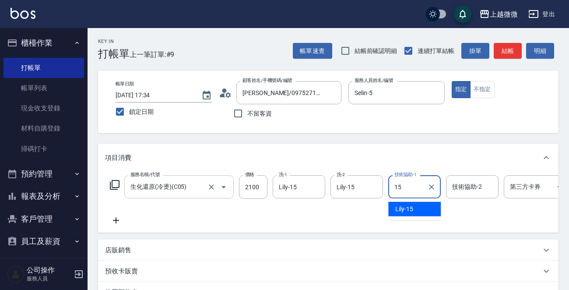
type input "Lily-15"
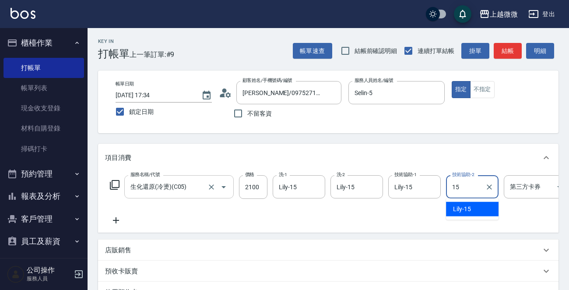
type input "Lily-15"
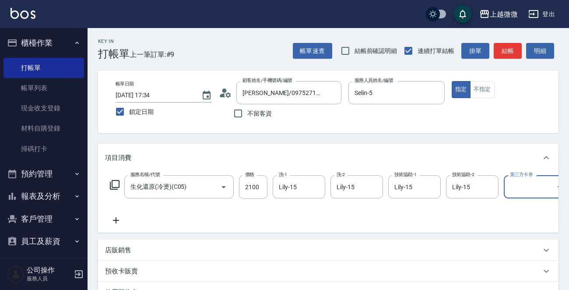
click at [111, 222] on icon at bounding box center [116, 220] width 22 height 10
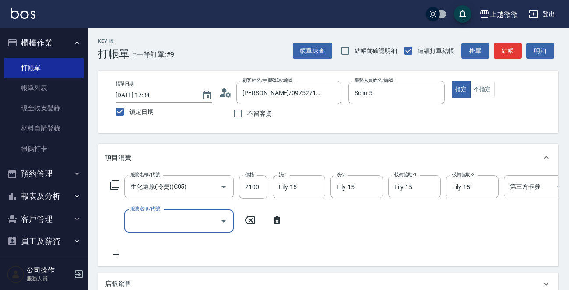
click at [156, 222] on input "服務名稱/代號" at bounding box center [172, 220] width 88 height 15
type input "補染(D01)"
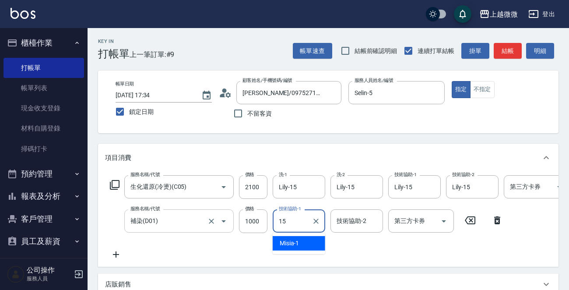
type input "Lily-15"
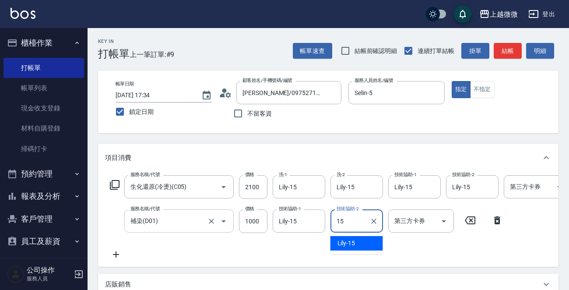
type input "Lily-15"
click at [112, 259] on icon at bounding box center [116, 254] width 22 height 10
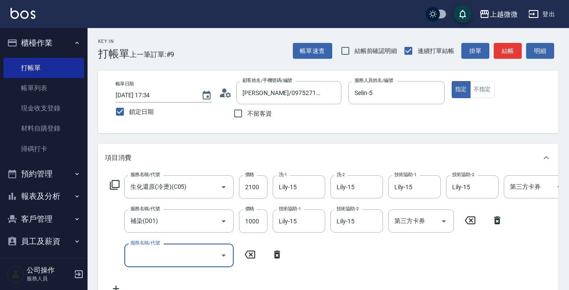
click at [147, 252] on div "服務名稱/代號 服務名稱/代號" at bounding box center [178, 254] width 109 height 23
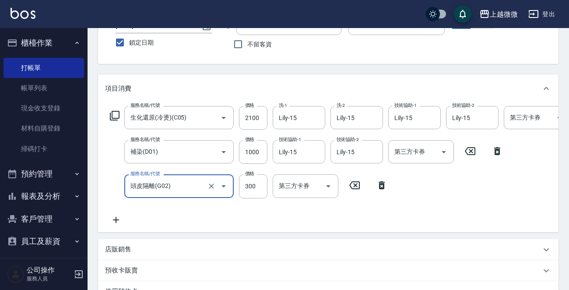
scroll to position [131, 0]
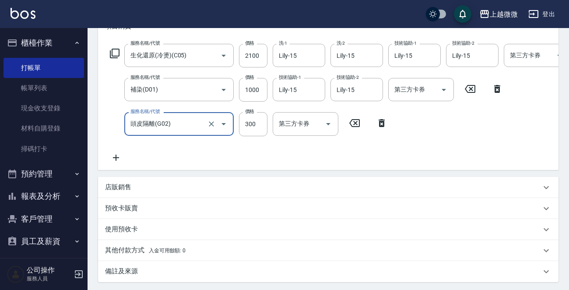
type input "頭皮隔離(G02)"
click at [123, 158] on icon at bounding box center [116, 157] width 22 height 10
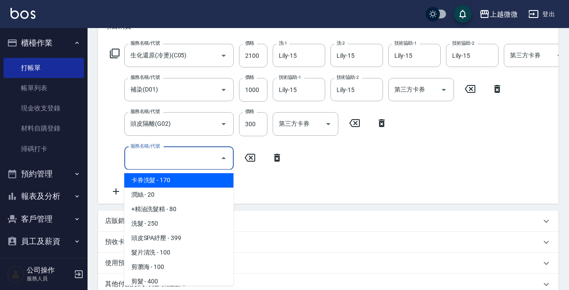
click at [152, 158] on input "服務名稱/代號" at bounding box center [172, 157] width 88 height 15
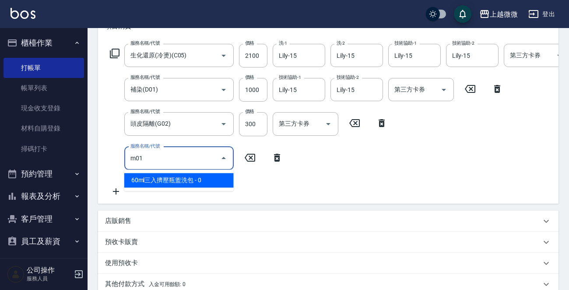
click at [184, 186] on span "60ml三入擠壓瓶盥洗包 - 0" at bounding box center [178, 180] width 109 height 14
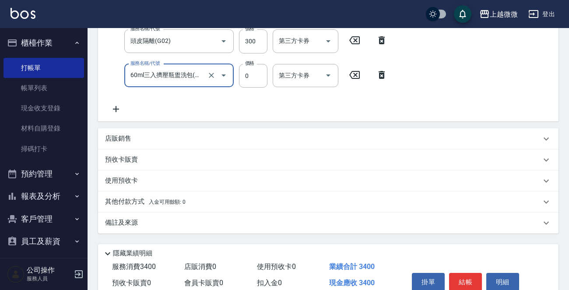
scroll to position [261, 0]
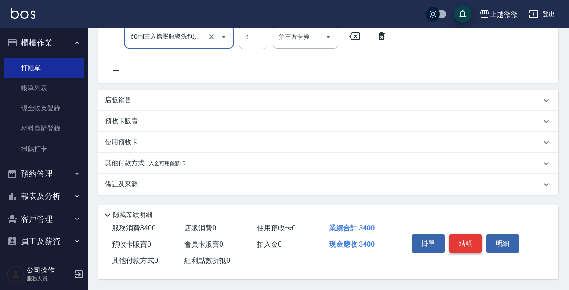
type input "60ml三入擠壓瓶盥洗包(M01)"
click at [462, 245] on button "結帳" at bounding box center [465, 243] width 33 height 18
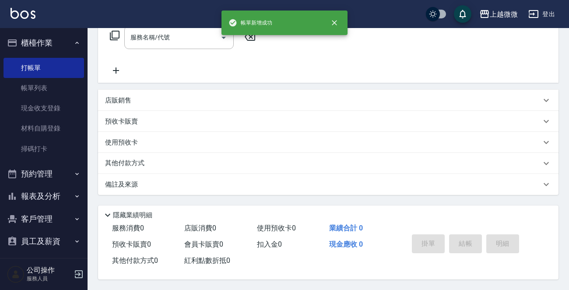
scroll to position [0, 0]
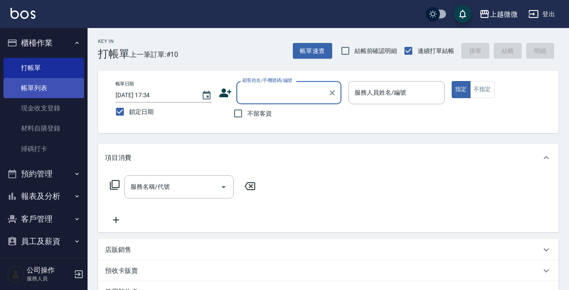
click at [28, 87] on link "帳單列表" at bounding box center [43, 88] width 80 height 20
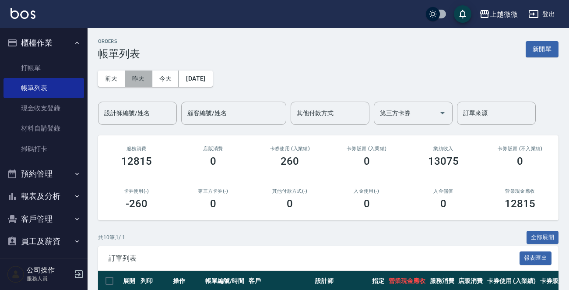
click at [141, 74] on button "昨天" at bounding box center [138, 78] width 27 height 16
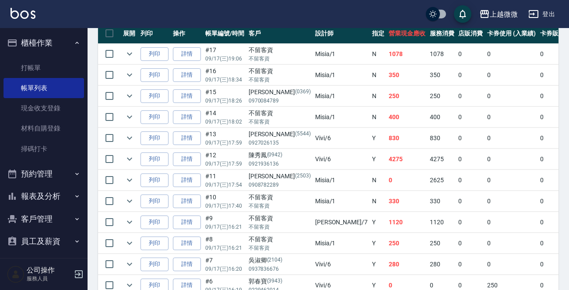
scroll to position [262, 0]
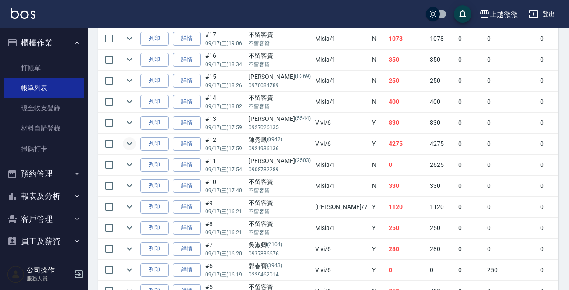
click at [124, 143] on icon "expand row" at bounding box center [129, 143] width 10 height 10
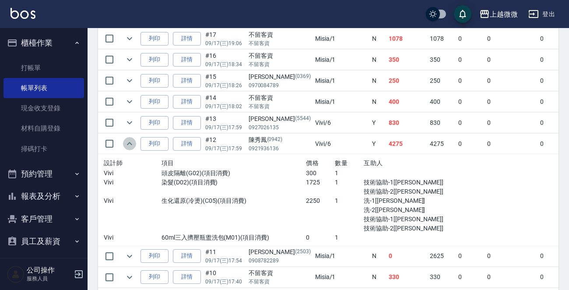
click at [125, 143] on icon "expand row" at bounding box center [129, 143] width 10 height 10
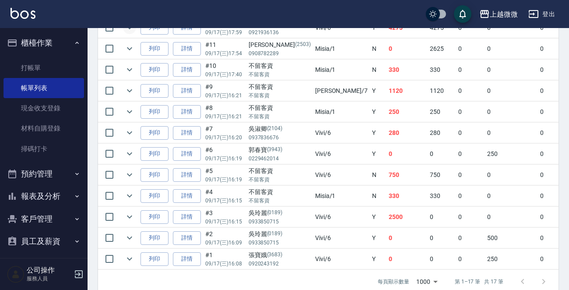
scroll to position [394, 0]
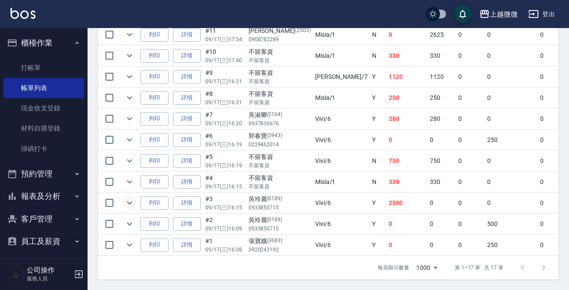
click at [129, 197] on icon "expand row" at bounding box center [129, 202] width 10 height 10
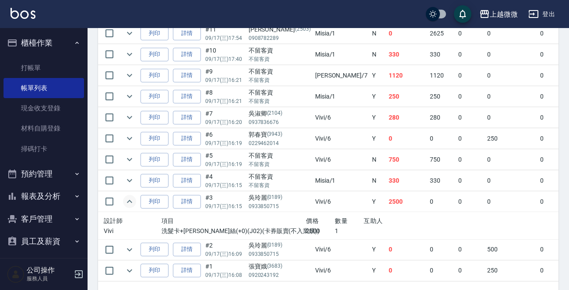
click at [129, 196] on icon "expand row" at bounding box center [129, 201] width 10 height 10
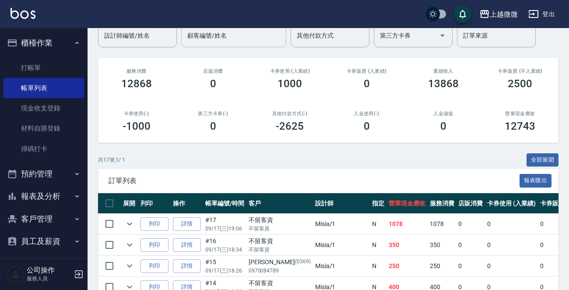
scroll to position [0, 0]
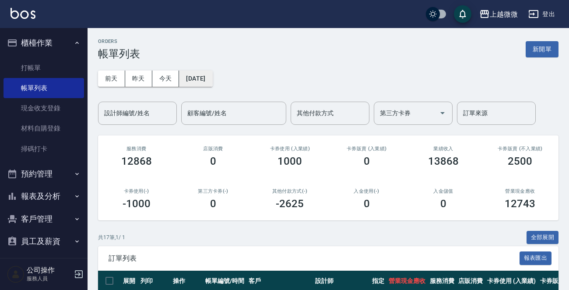
click at [209, 80] on button "[DATE]" at bounding box center [195, 78] width 33 height 16
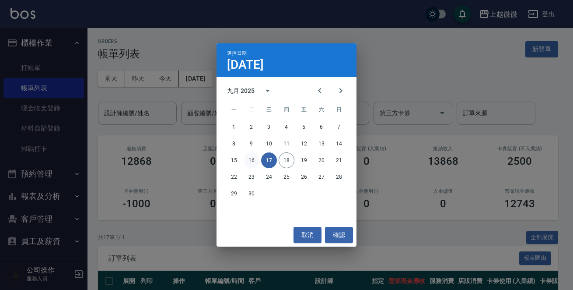
click at [254, 161] on button "16" at bounding box center [252, 160] width 16 height 16
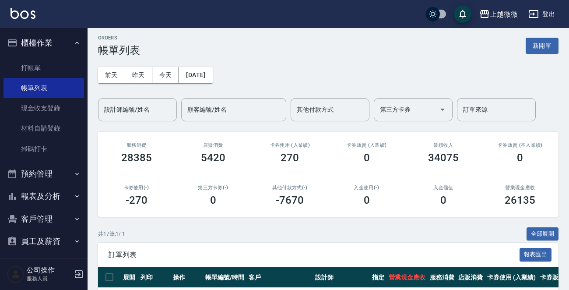
scroll to position [175, 0]
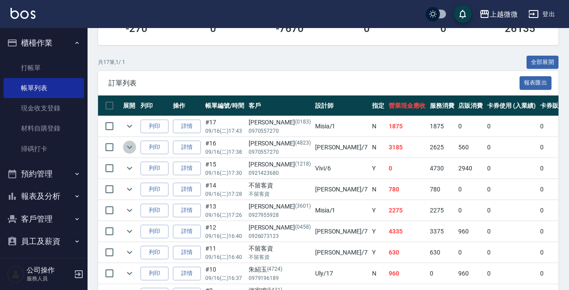
click at [129, 145] on icon "expand row" at bounding box center [129, 147] width 10 height 10
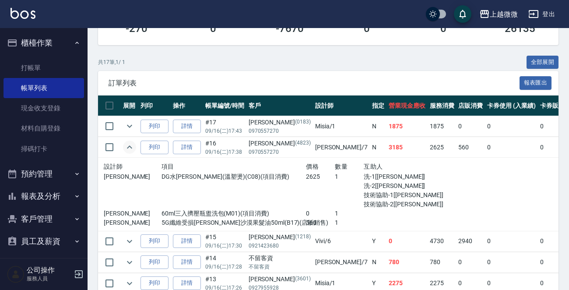
click at [129, 145] on icon "expand row" at bounding box center [129, 146] width 5 height 3
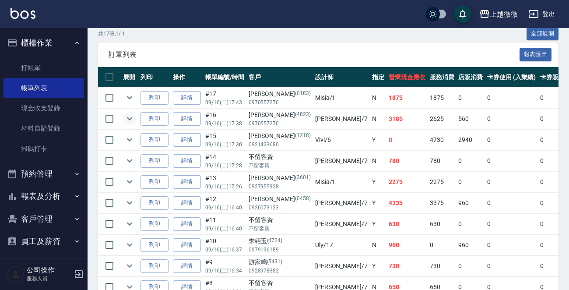
scroll to position [219, 0]
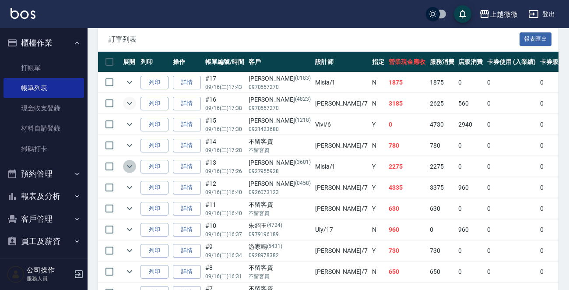
click at [127, 166] on icon "expand row" at bounding box center [129, 166] width 10 height 10
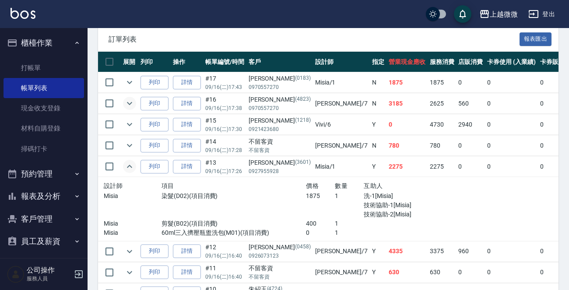
click at [127, 166] on icon "expand row" at bounding box center [129, 165] width 5 height 3
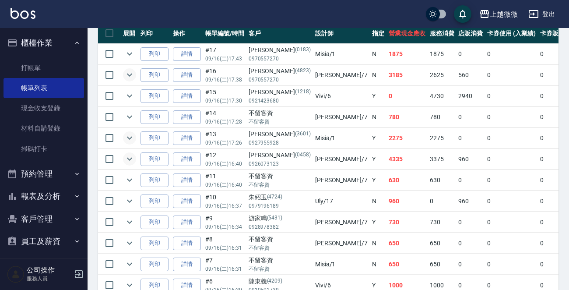
scroll to position [262, 0]
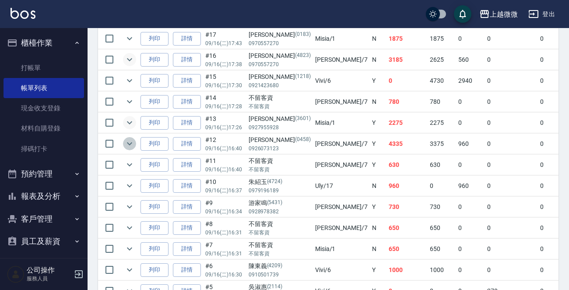
click at [126, 143] on icon "expand row" at bounding box center [129, 143] width 10 height 10
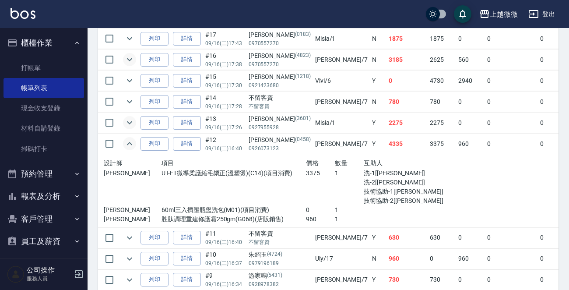
click at [128, 143] on icon "expand row" at bounding box center [129, 143] width 5 height 3
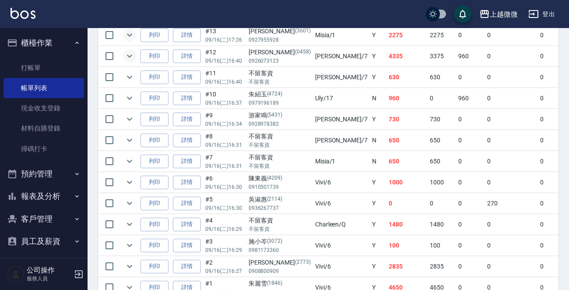
scroll to position [394, 0]
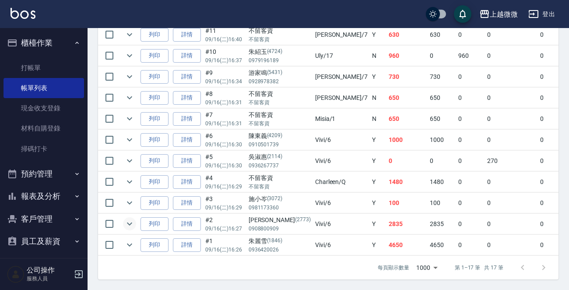
click at [130, 220] on icon "expand row" at bounding box center [129, 223] width 10 height 10
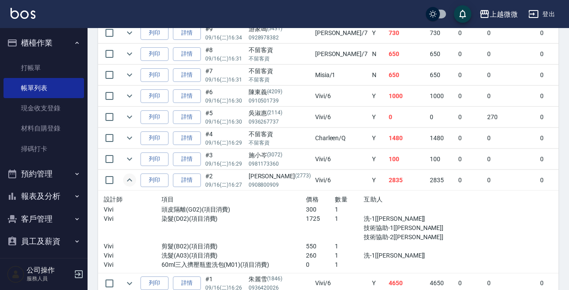
scroll to position [479, 0]
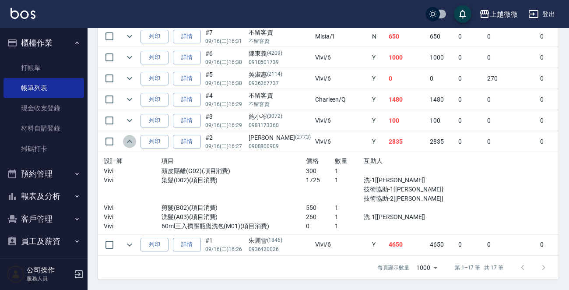
click at [129, 140] on icon "expand row" at bounding box center [129, 141] width 5 height 3
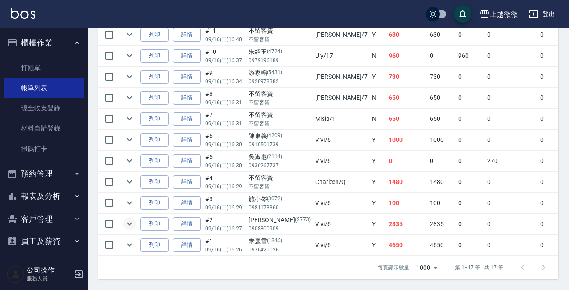
scroll to position [397, 0]
click at [128, 243] on icon "expand row" at bounding box center [129, 244] width 5 height 3
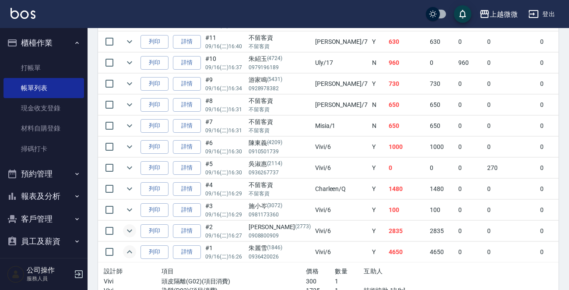
scroll to position [266, 0]
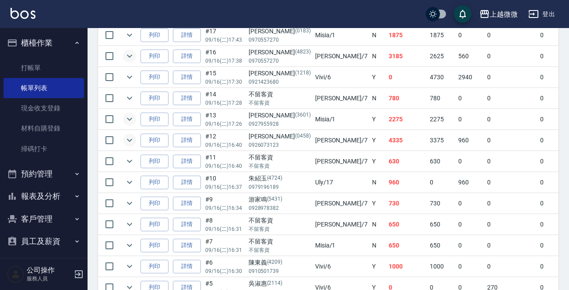
click at [20, 9] on img at bounding box center [22, 13] width 25 height 11
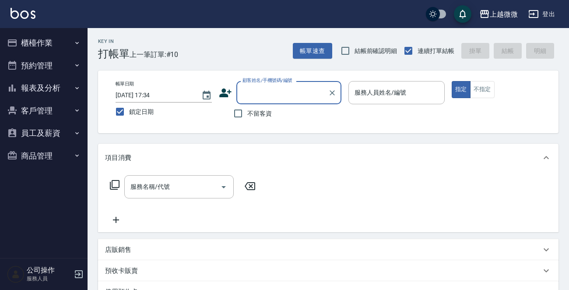
click at [47, 45] on button "櫃檯作業" at bounding box center [43, 42] width 80 height 23
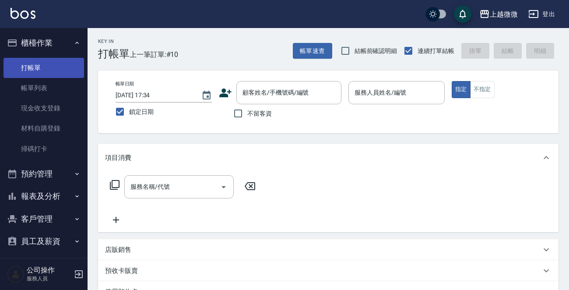
click at [37, 68] on link "打帳單" at bounding box center [43, 68] width 80 height 20
